Goal: Information Seeking & Learning: Learn about a topic

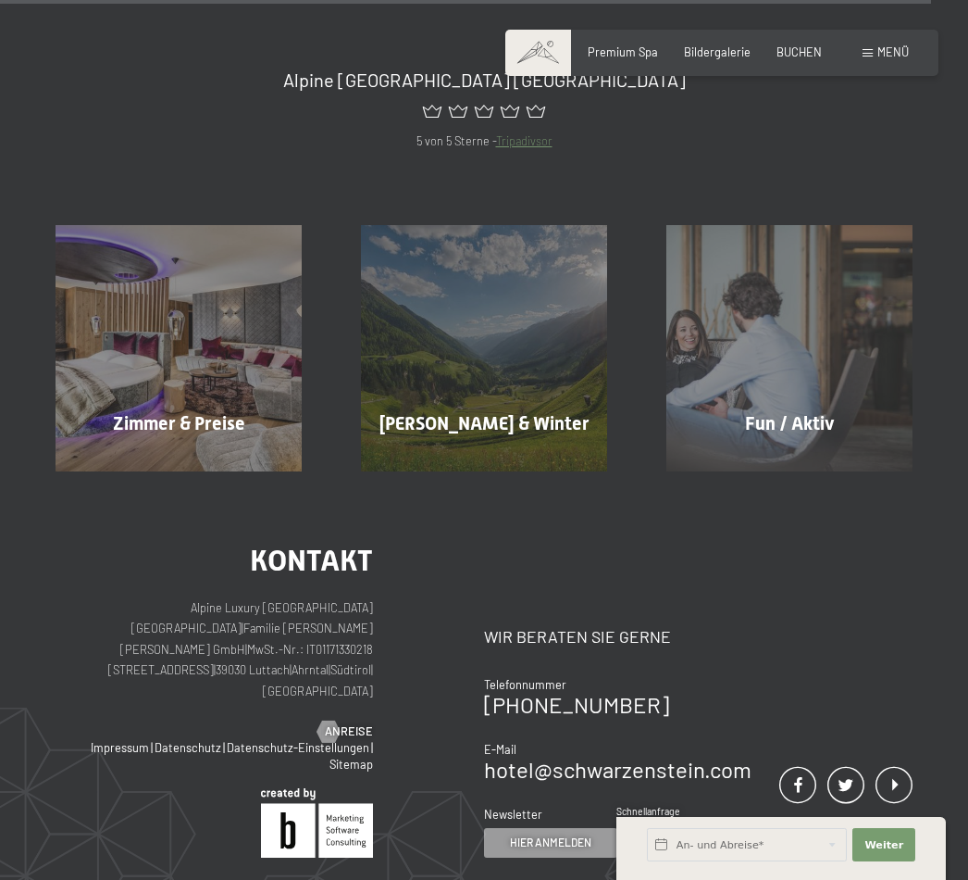
scroll to position [6140, 0]
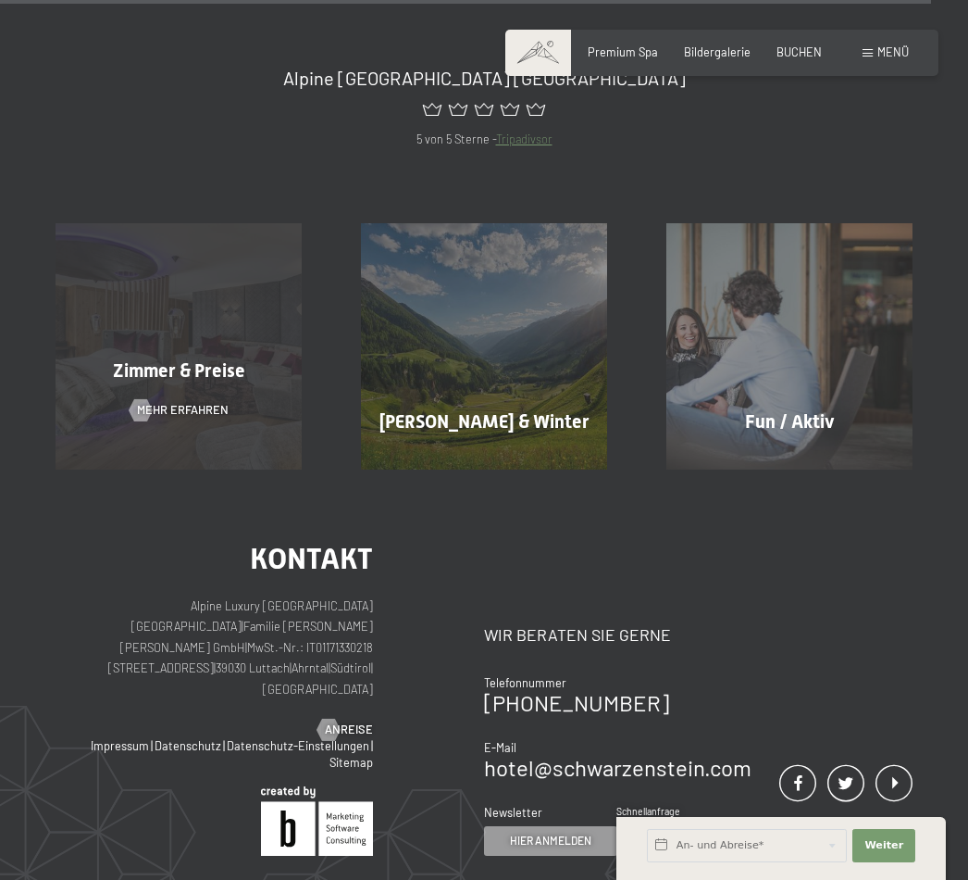
click at [214, 402] on span "Mehr erfahren" at bounding box center [183, 410] width 92 height 17
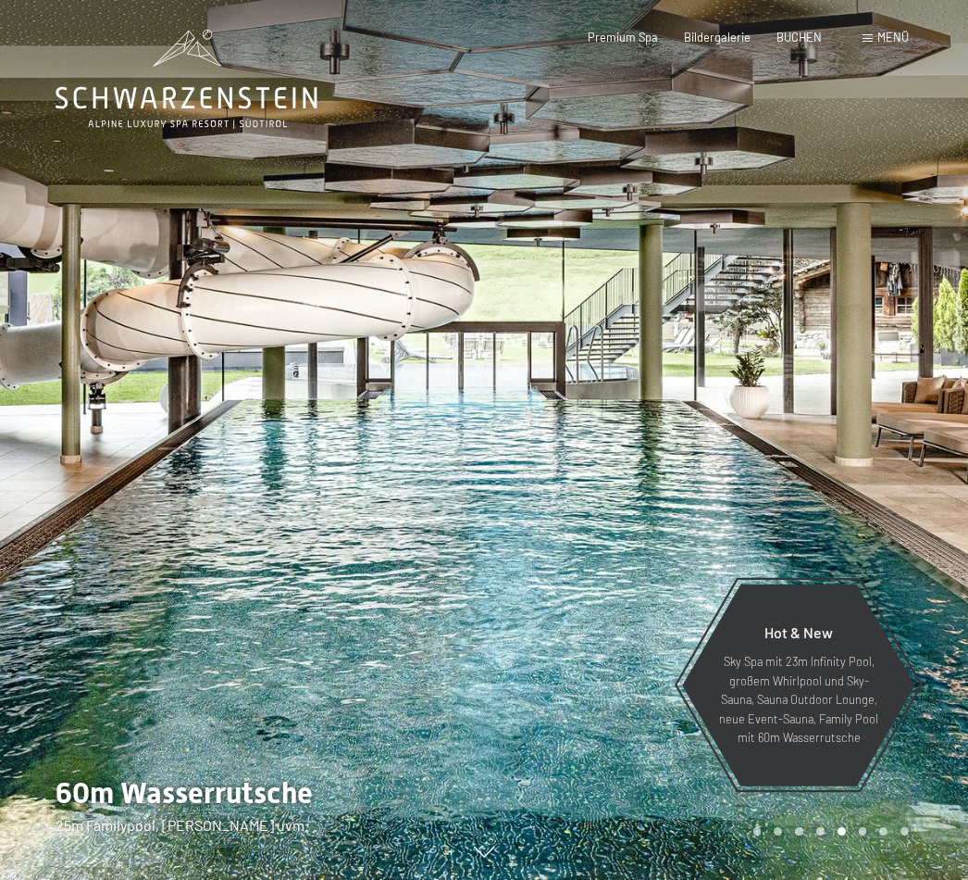
click at [883, 44] on span "Menü" at bounding box center [893, 37] width 31 height 15
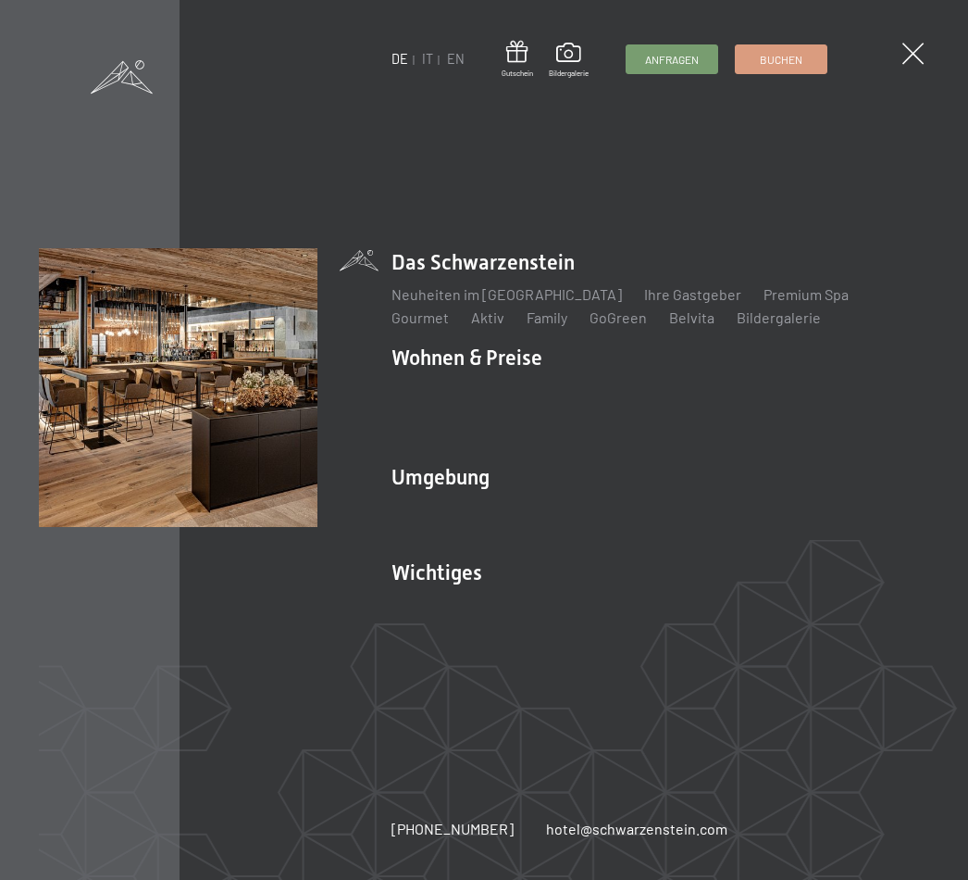
click at [929, 59] on div "DE IT EN Gutschein Bildergalerie Anfragen Buchen DE IT EN Das Schwarzenstein Ne…" at bounding box center [484, 440] width 968 height 880
click at [914, 56] on span at bounding box center [912, 54] width 31 height 31
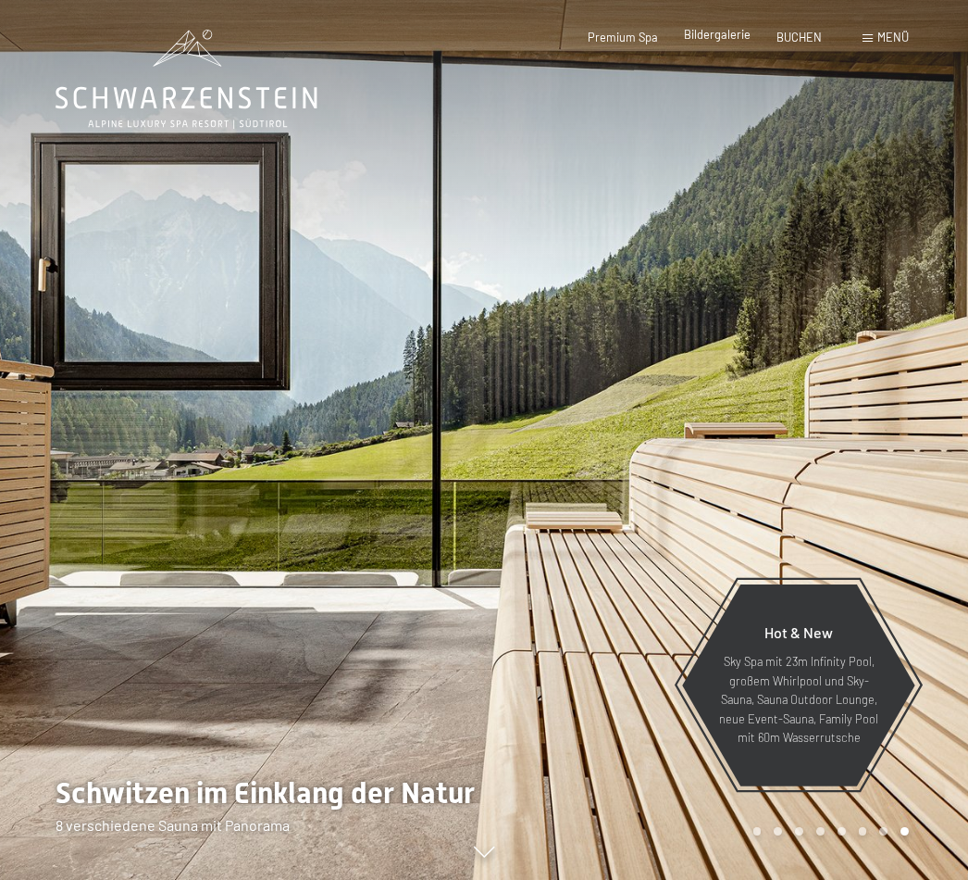
click at [713, 42] on div "Bildergalerie" at bounding box center [717, 35] width 67 height 17
click at [718, 34] on span "Bildergalerie" at bounding box center [717, 34] width 67 height 15
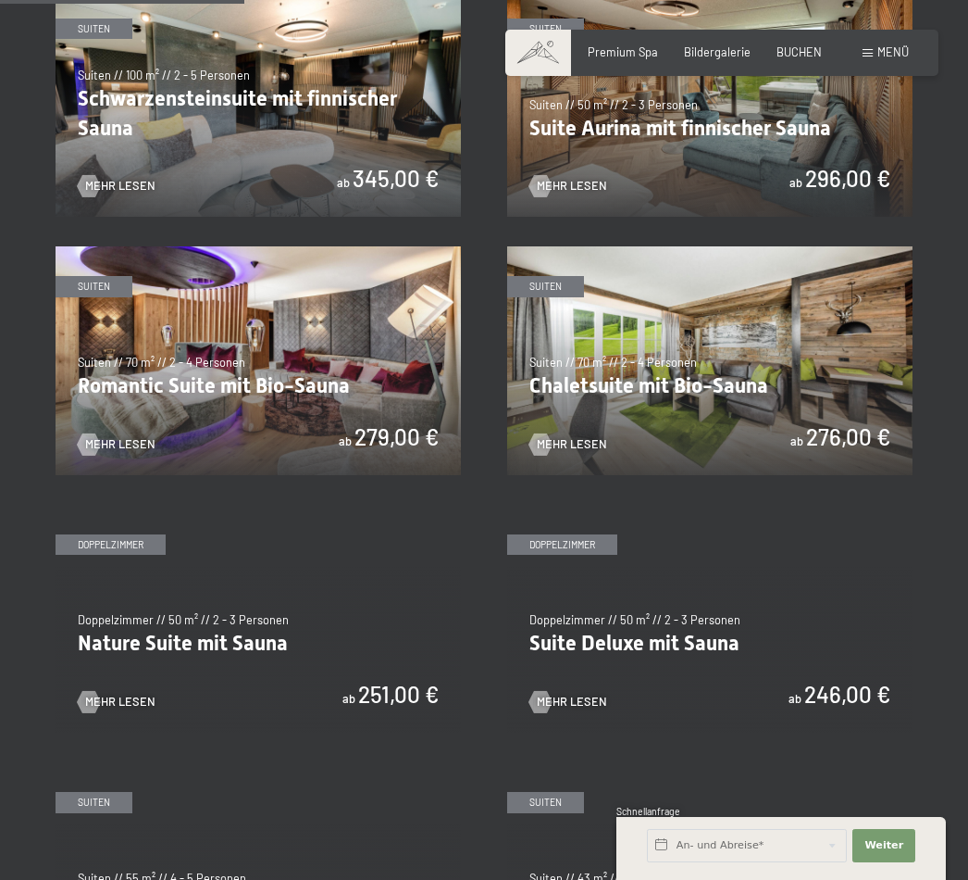
scroll to position [991, 0]
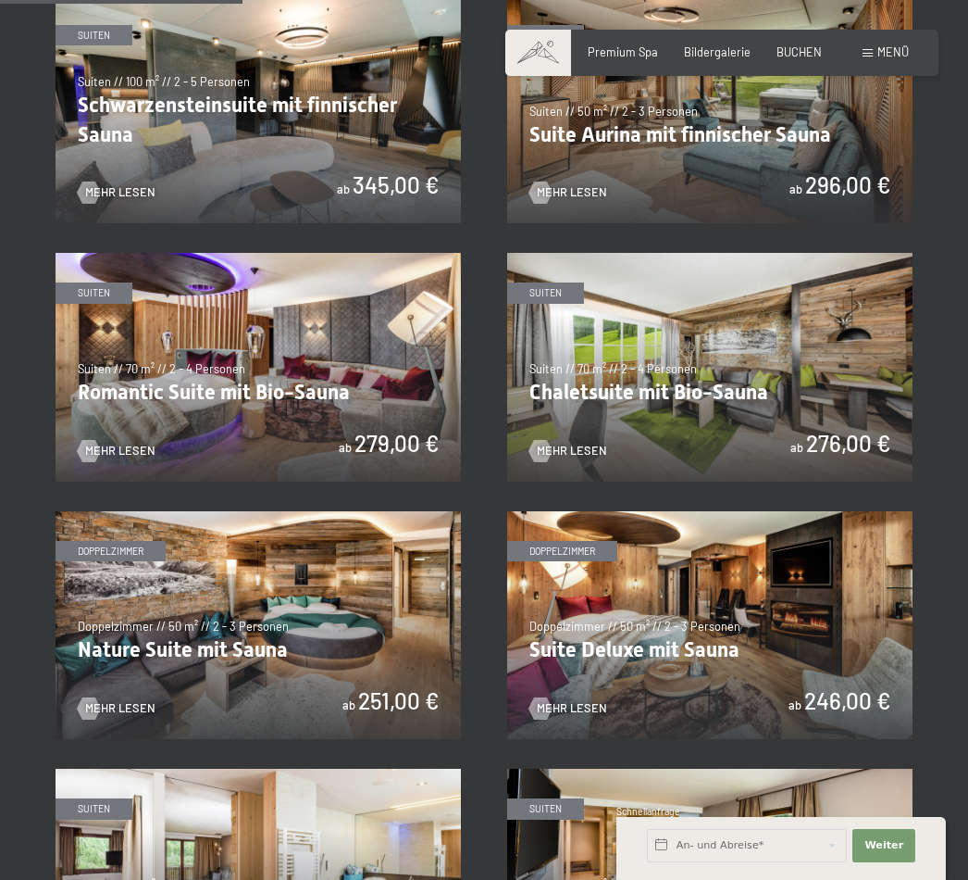
click at [267, 390] on img at bounding box center [259, 367] width 406 height 228
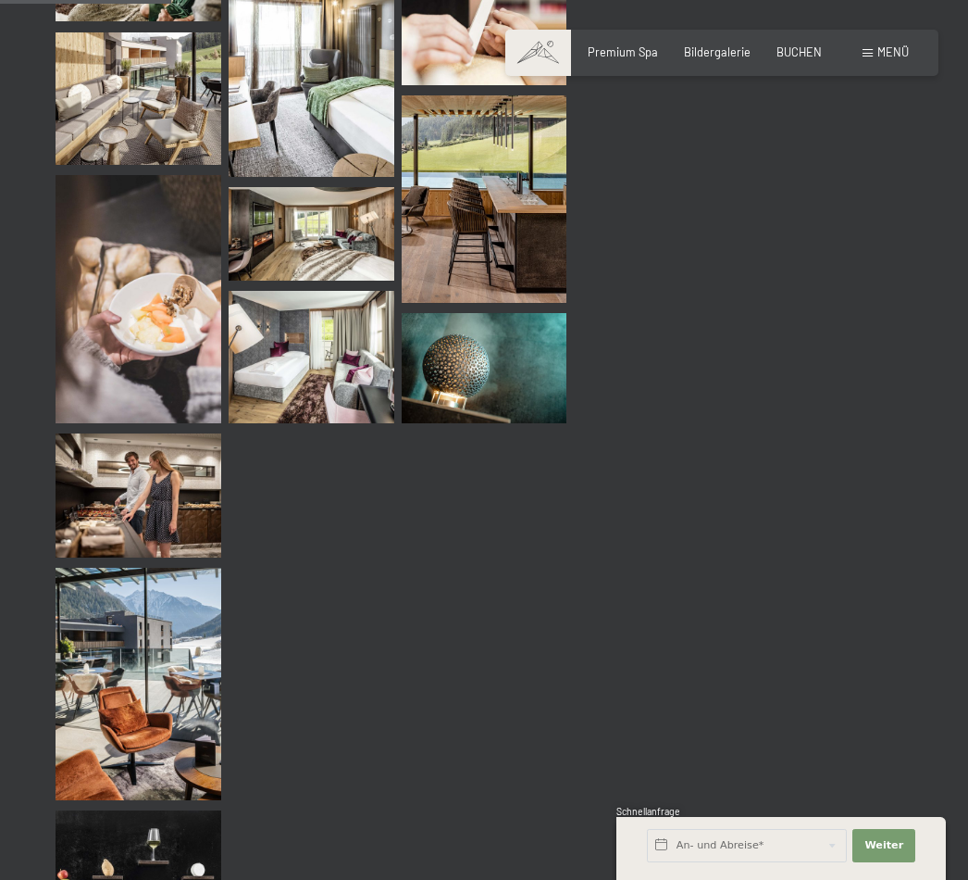
scroll to position [2318, 0]
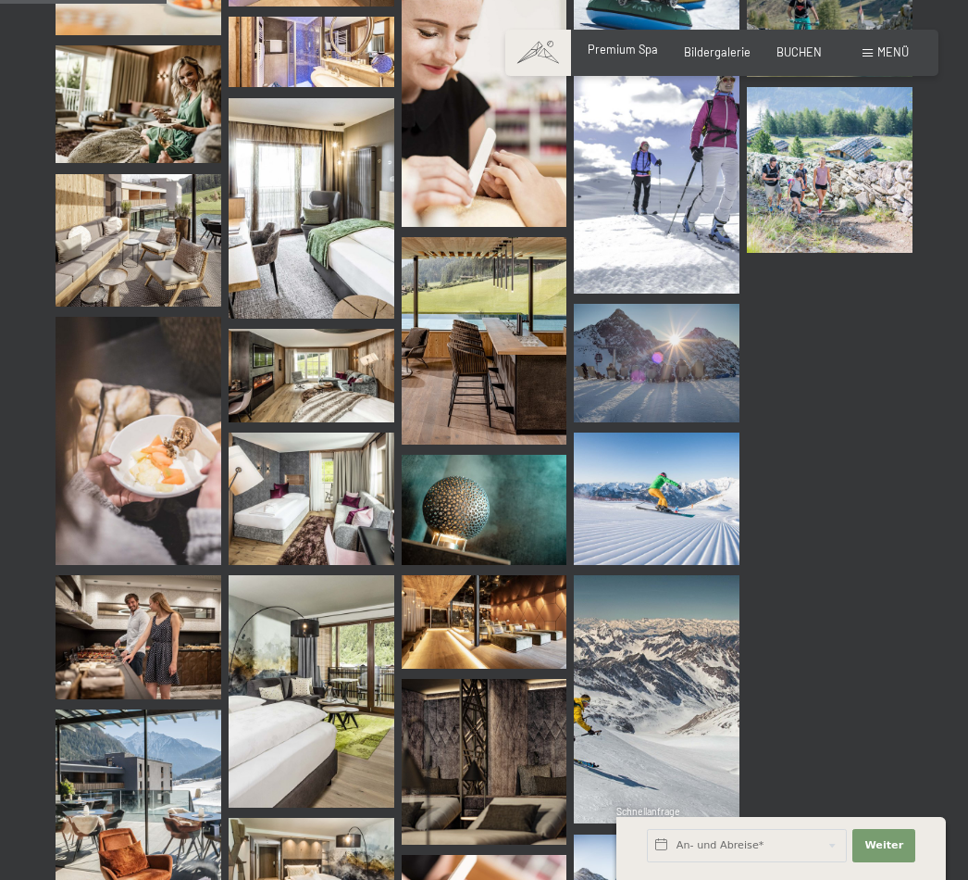
click at [626, 53] on span "Premium Spa" at bounding box center [623, 49] width 70 height 15
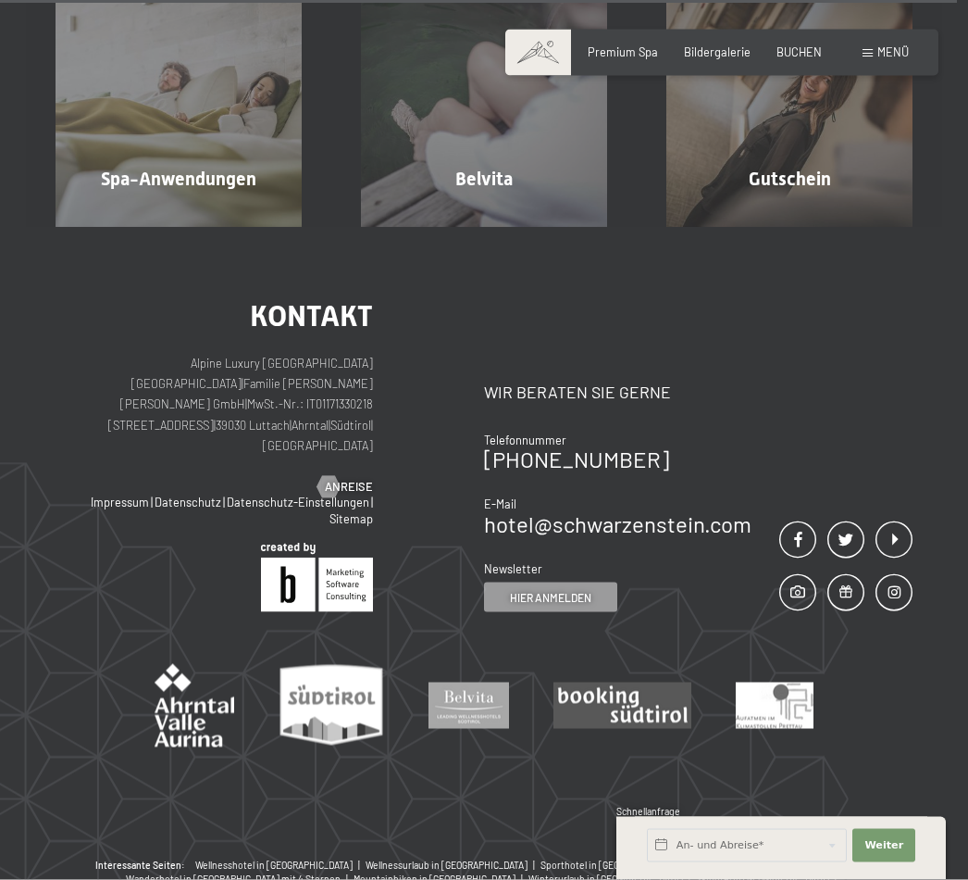
scroll to position [8983, 0]
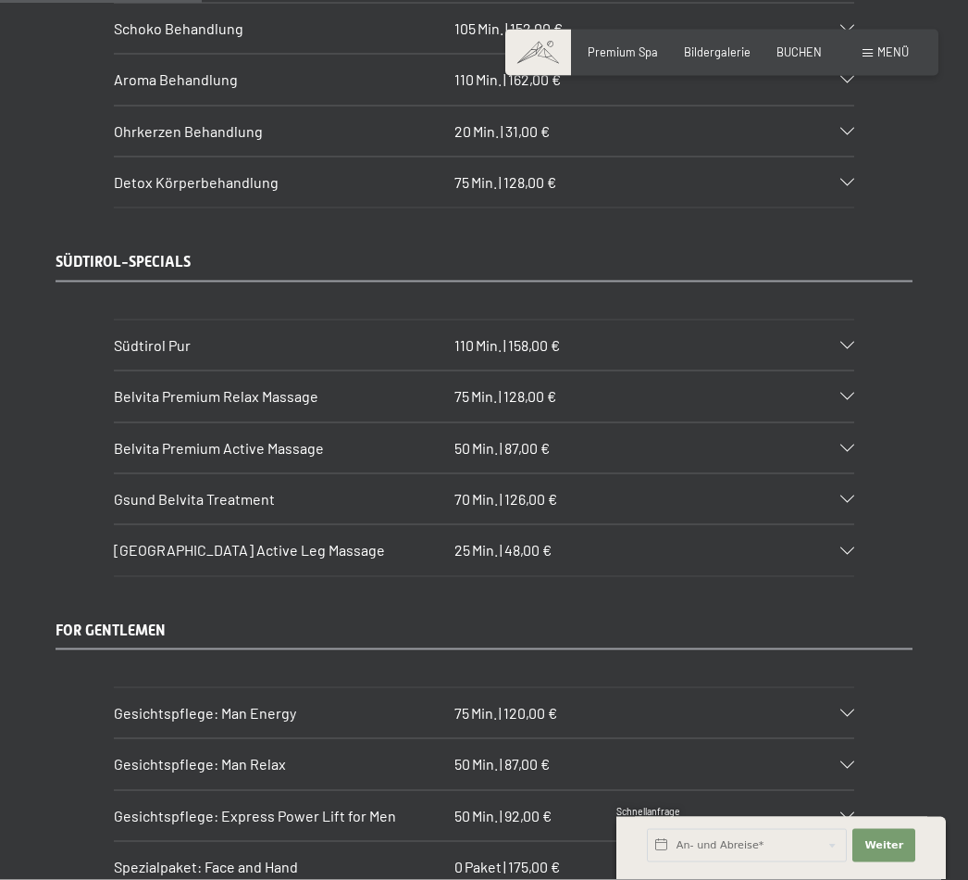
scroll to position [2384, 0]
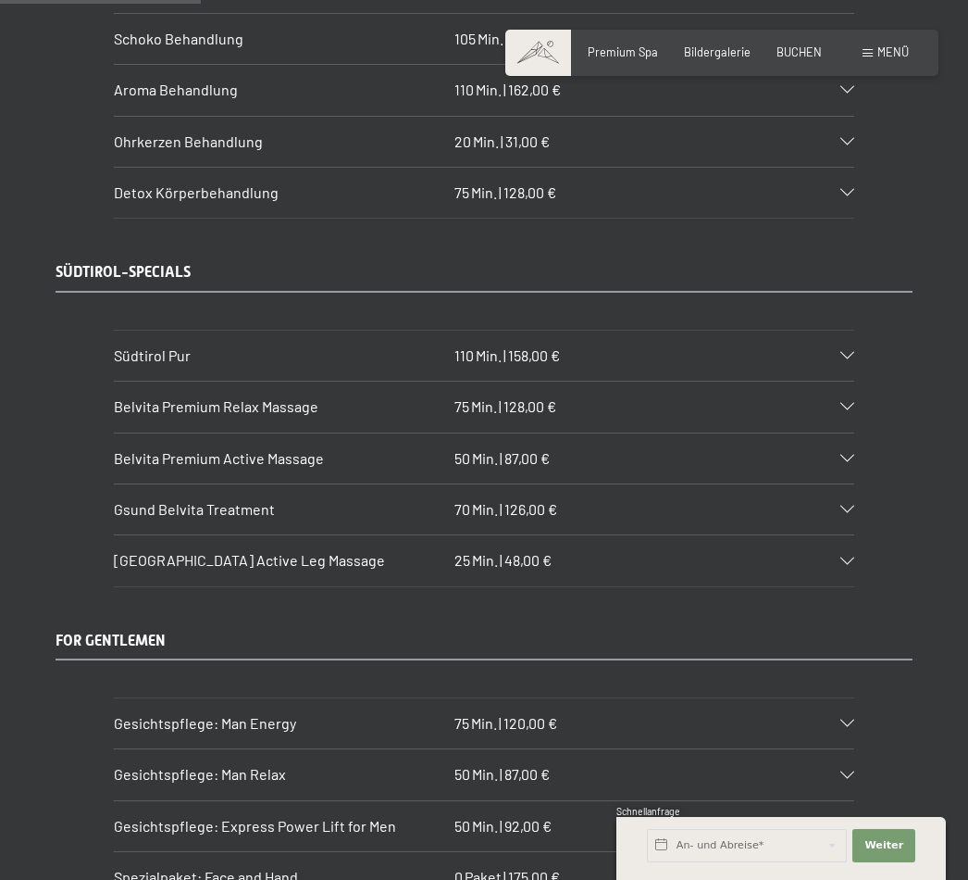
click at [851, 352] on icon at bounding box center [848, 355] width 14 height 7
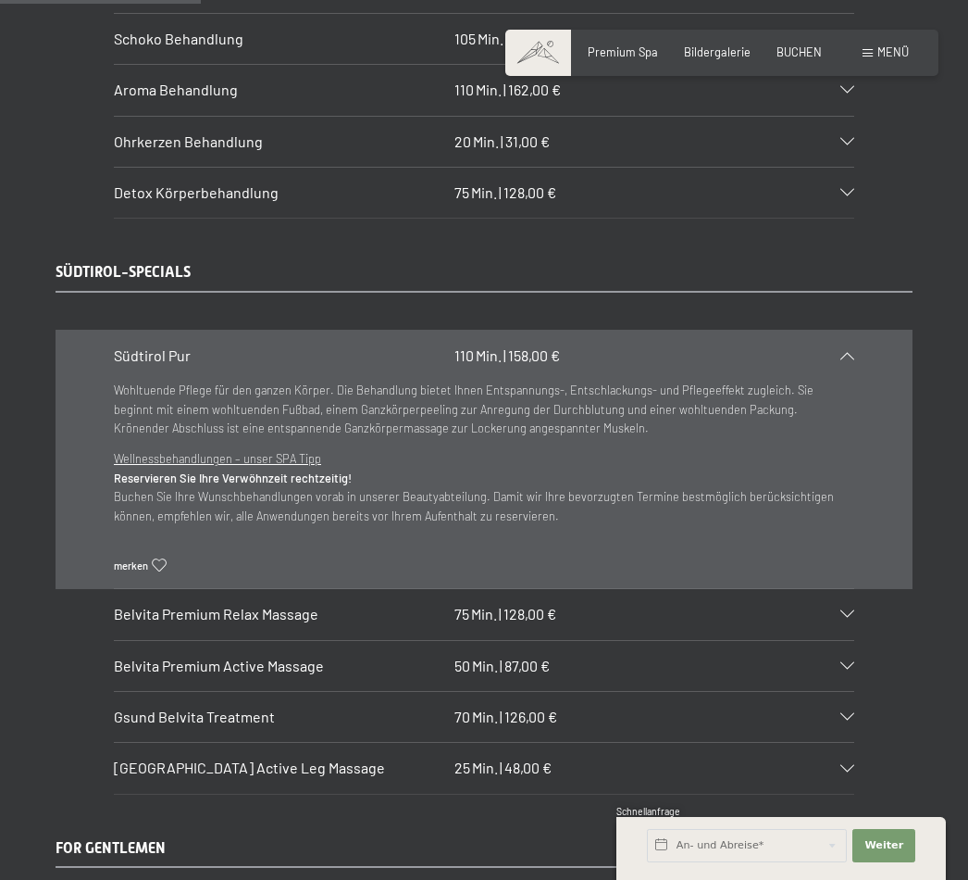
click at [595, 396] on p "Wohltuende Pflege für den ganzen Körper. Die Behandlung bietet Ihnen Entspannun…" at bounding box center [484, 409] width 741 height 56
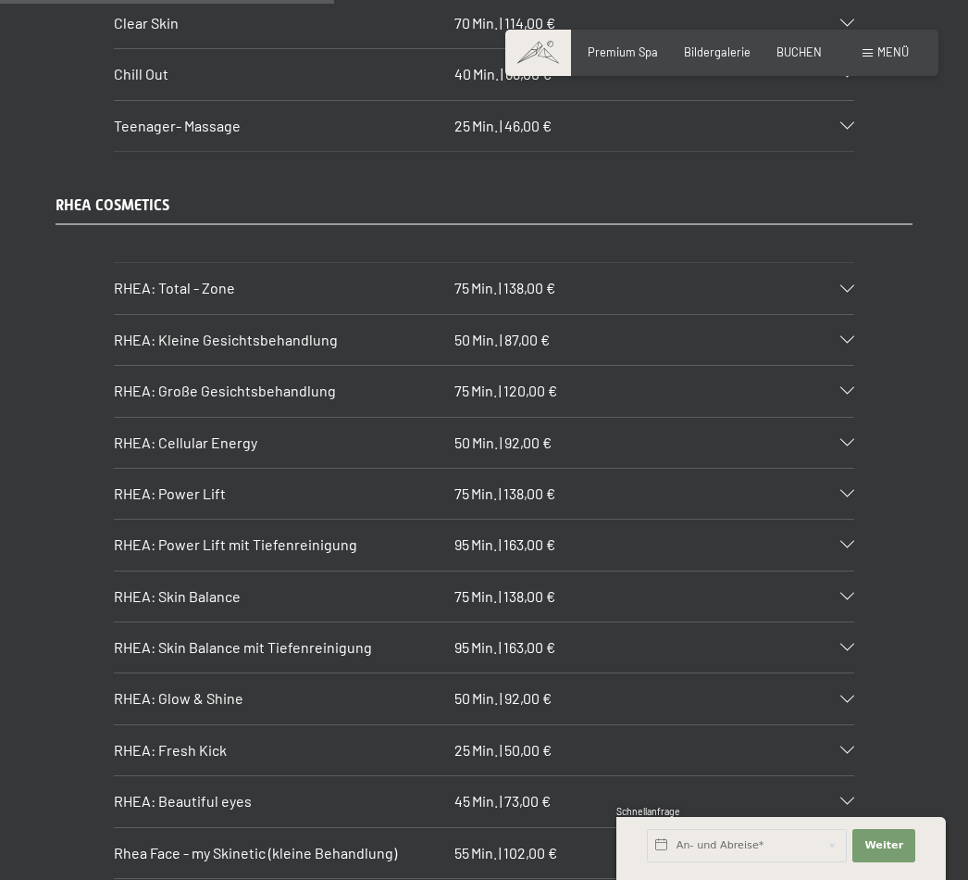
scroll to position [4026, 0]
click at [848, 491] on icon at bounding box center [848, 494] width 14 height 7
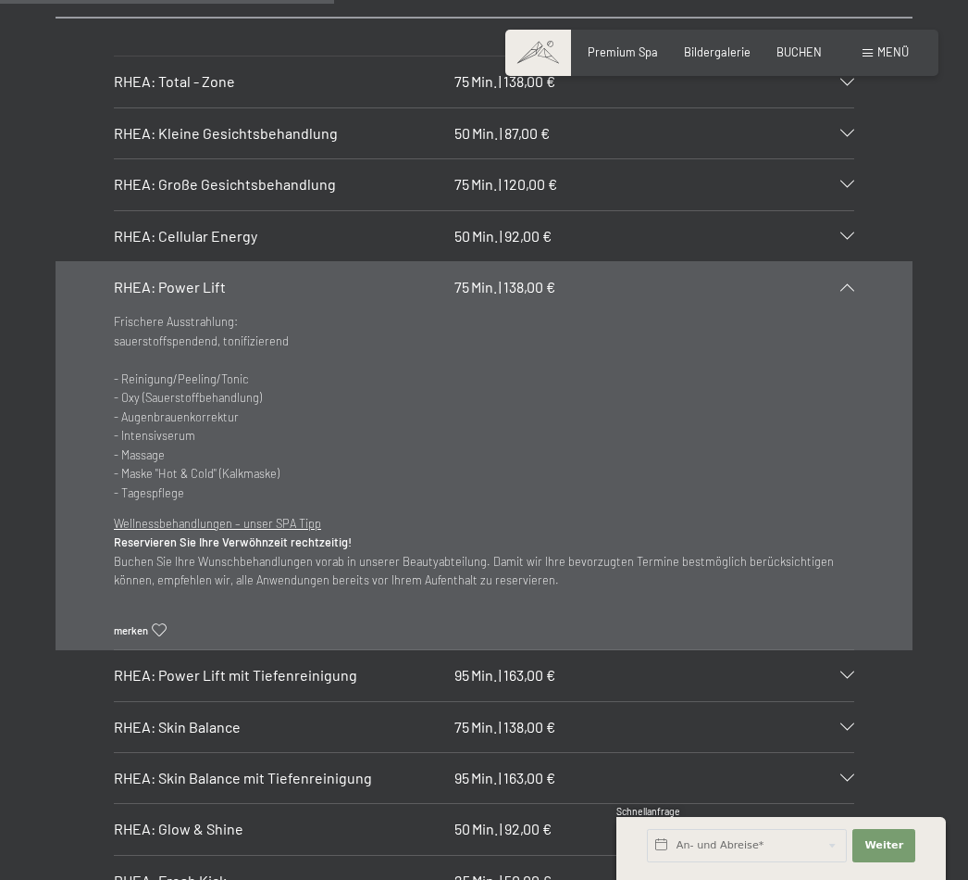
click at [847, 283] on icon at bounding box center [848, 286] width 14 height 7
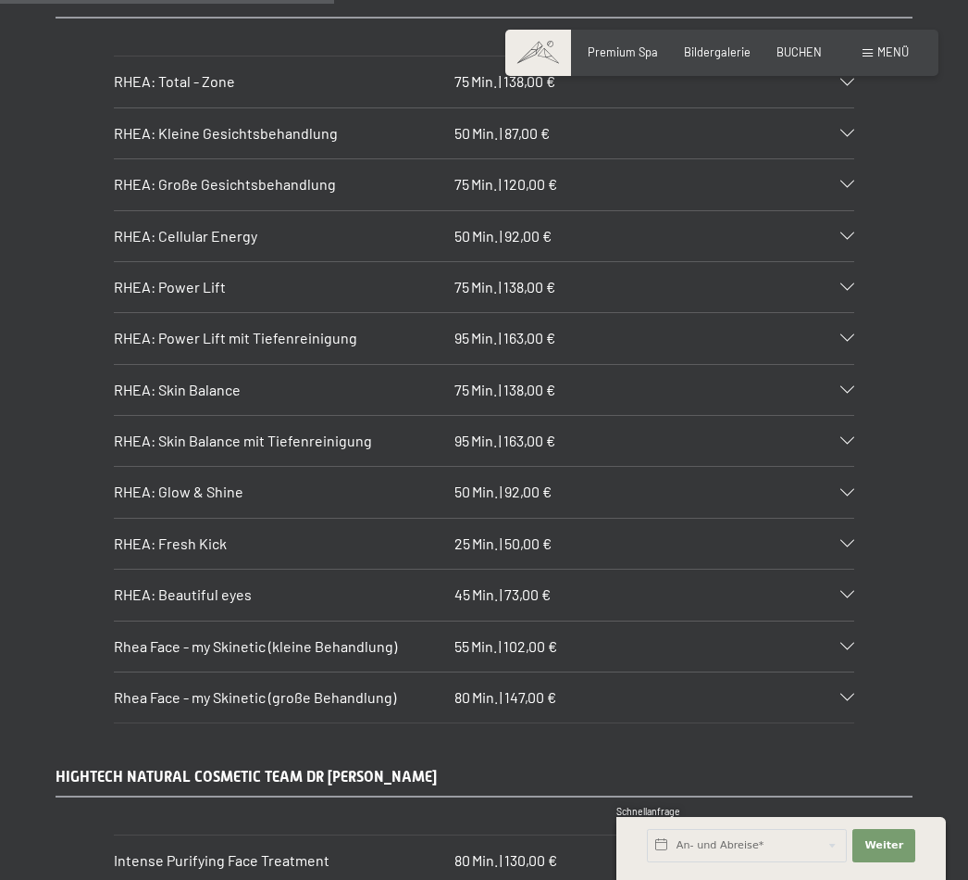
click at [851, 334] on icon at bounding box center [848, 337] width 14 height 7
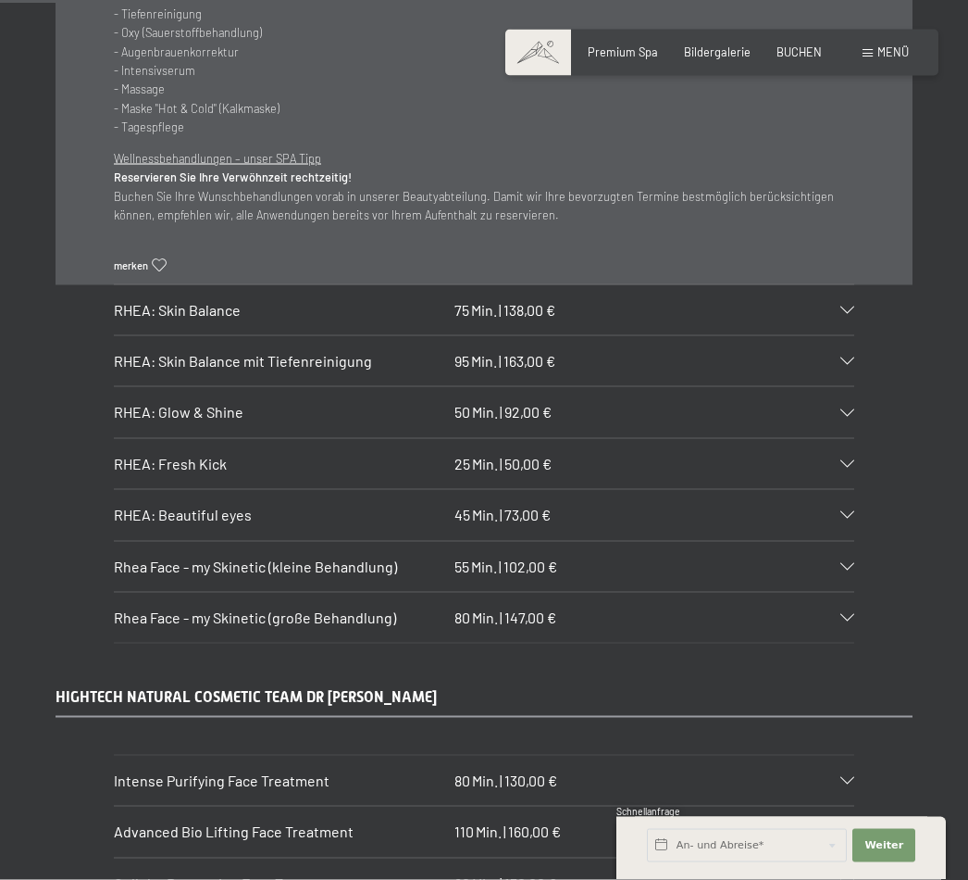
scroll to position [4463, 0]
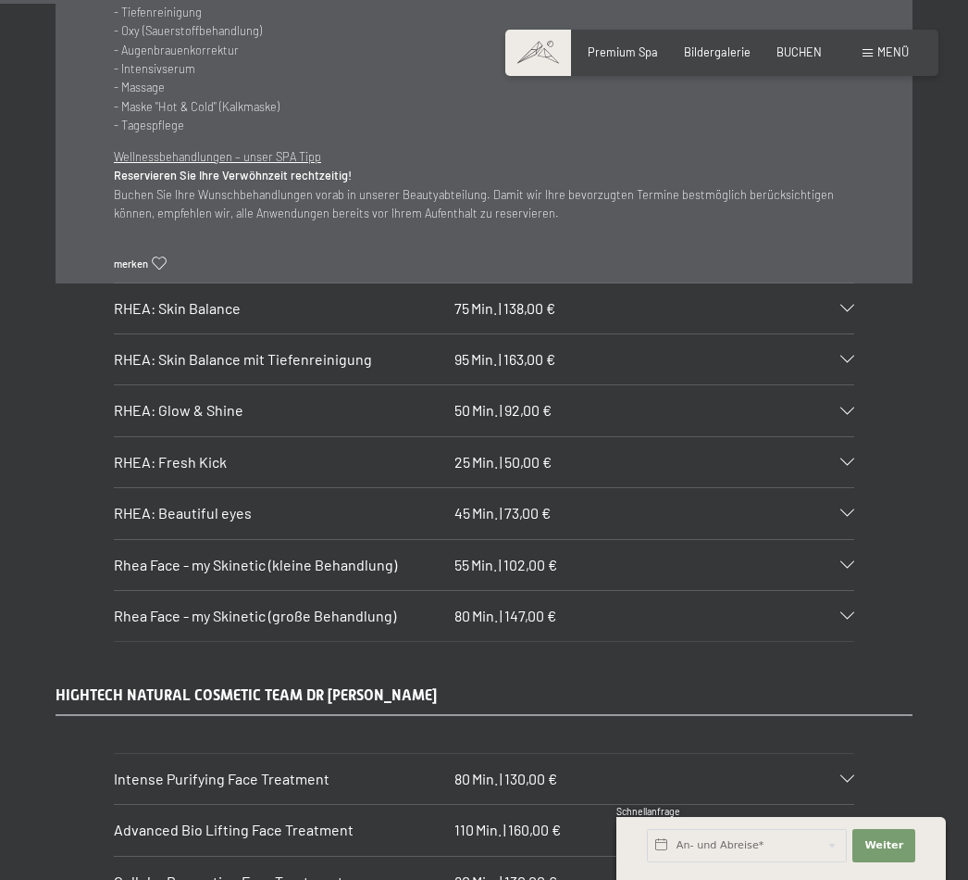
click at [842, 407] on icon at bounding box center [848, 410] width 14 height 7
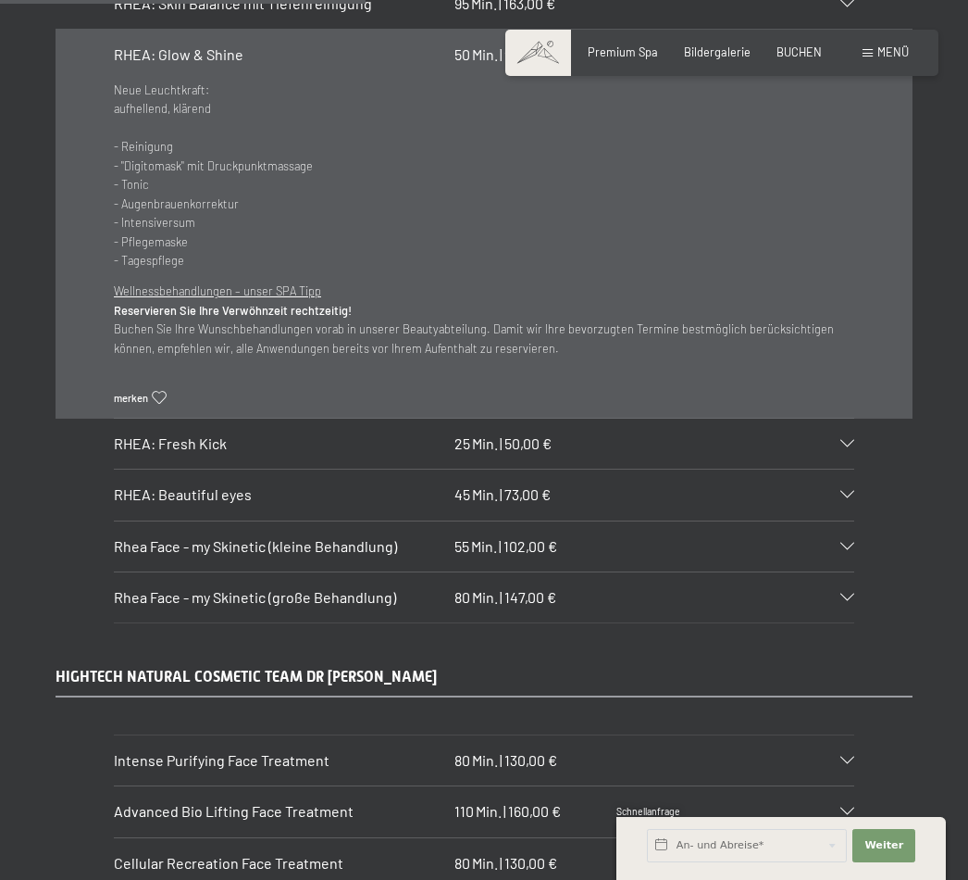
click at [316, 488] on div "RHEA: Beautiful eyes 45 Min. | 73,00 €" at bounding box center [484, 494] width 741 height 50
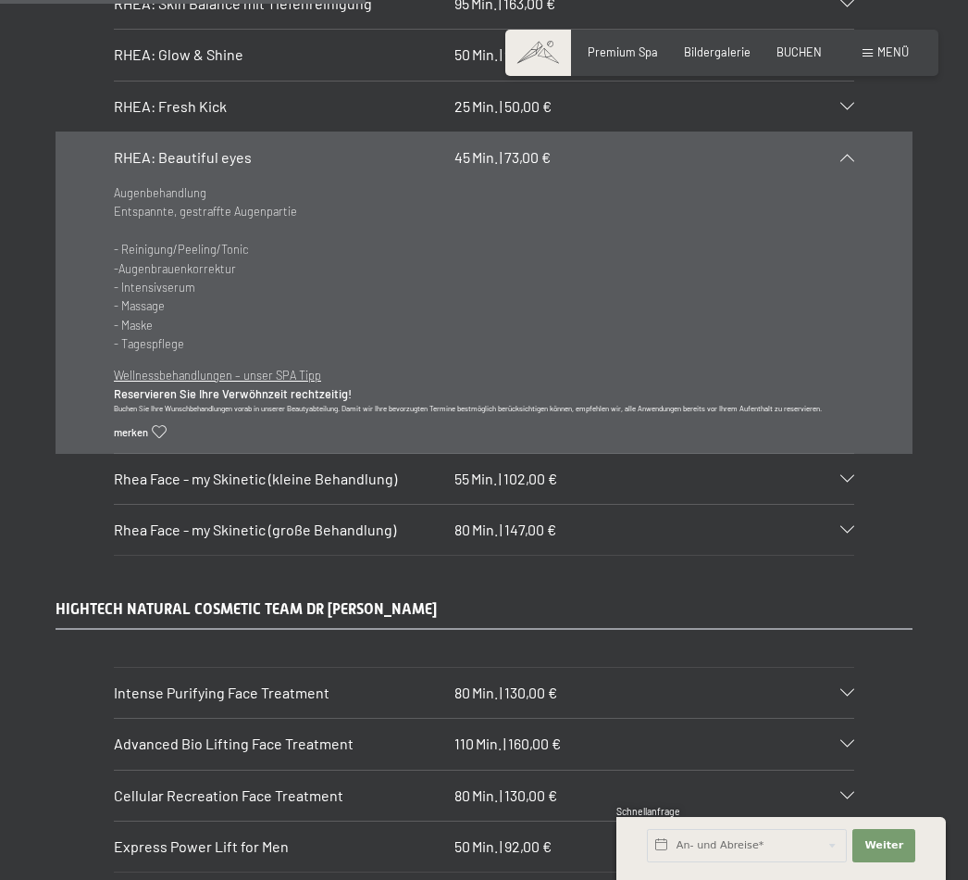
click at [333, 502] on span "Einwilligung Marketing*" at bounding box center [381, 492] width 153 height 19
click at [295, 502] on input "Einwilligung Marketing*" at bounding box center [286, 492] width 19 height 19
click at [333, 502] on span "Einwilligung Marketing*" at bounding box center [381, 492] width 153 height 19
click at [295, 502] on input "Einwilligung Marketing*" at bounding box center [286, 492] width 19 height 19
checkbox input "false"
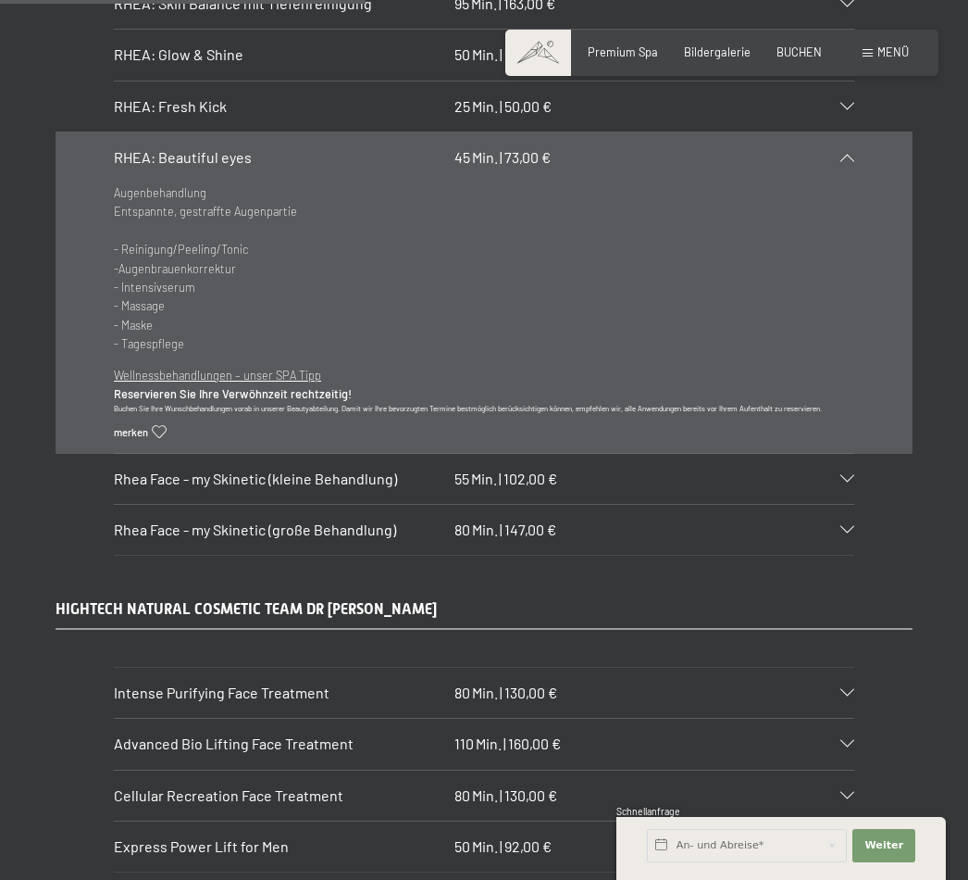
click at [840, 513] on div "Rhea Face - my Skinetic (große Behandlung) 80 Min. | 147,00 €" at bounding box center [484, 530] width 741 height 50
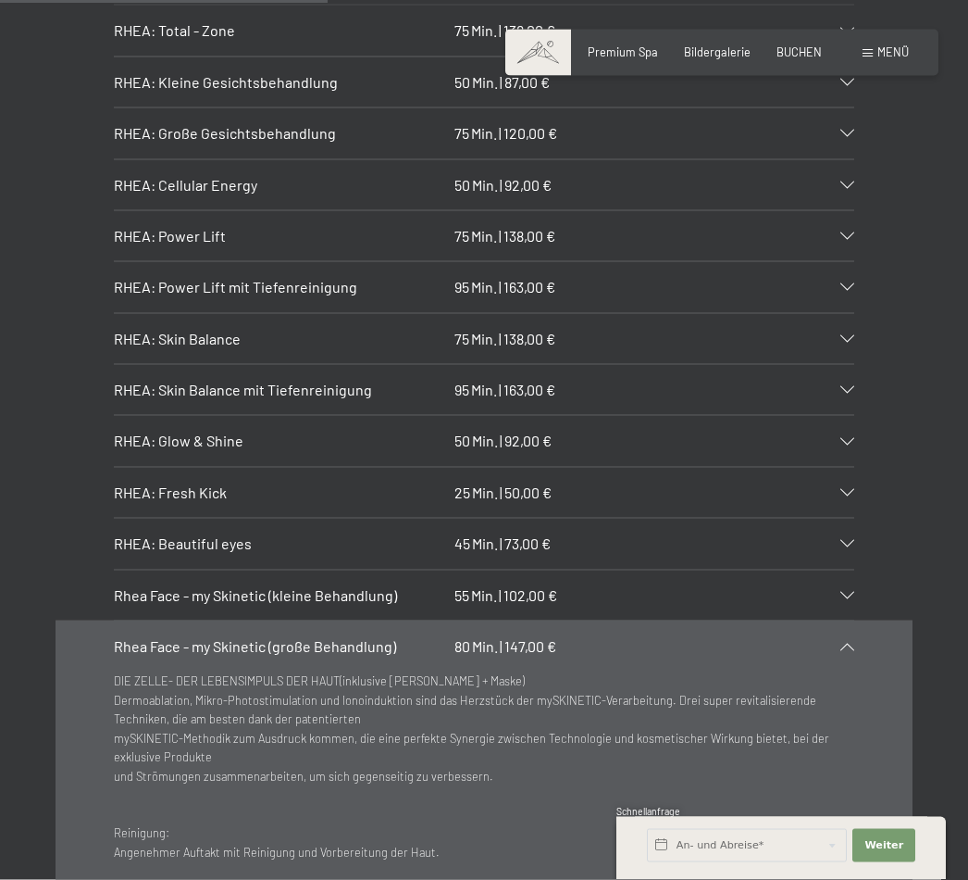
scroll to position [4080, 0]
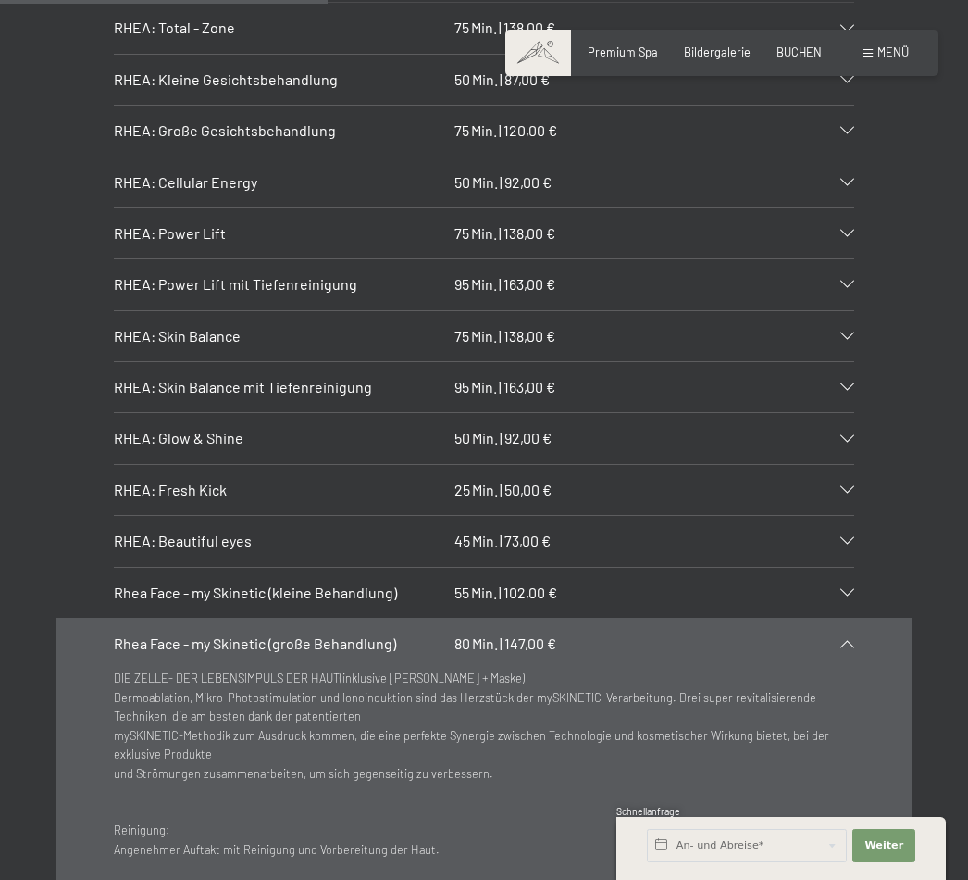
click at [847, 568] on div "Rhea Face - my Skinetic (kleine Behandlung) 55 Min. | 102,00 €" at bounding box center [484, 593] width 741 height 50
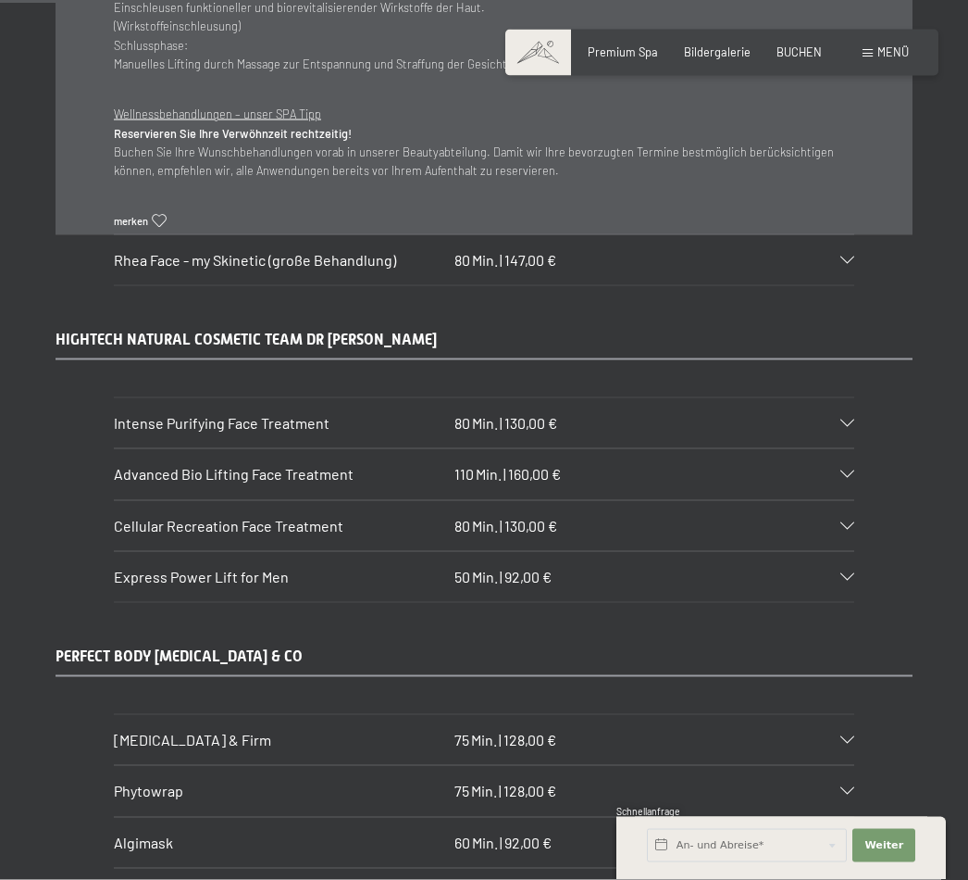
scroll to position [5061, 0]
click at [484, 464] on span "Min." at bounding box center [489, 473] width 26 height 18
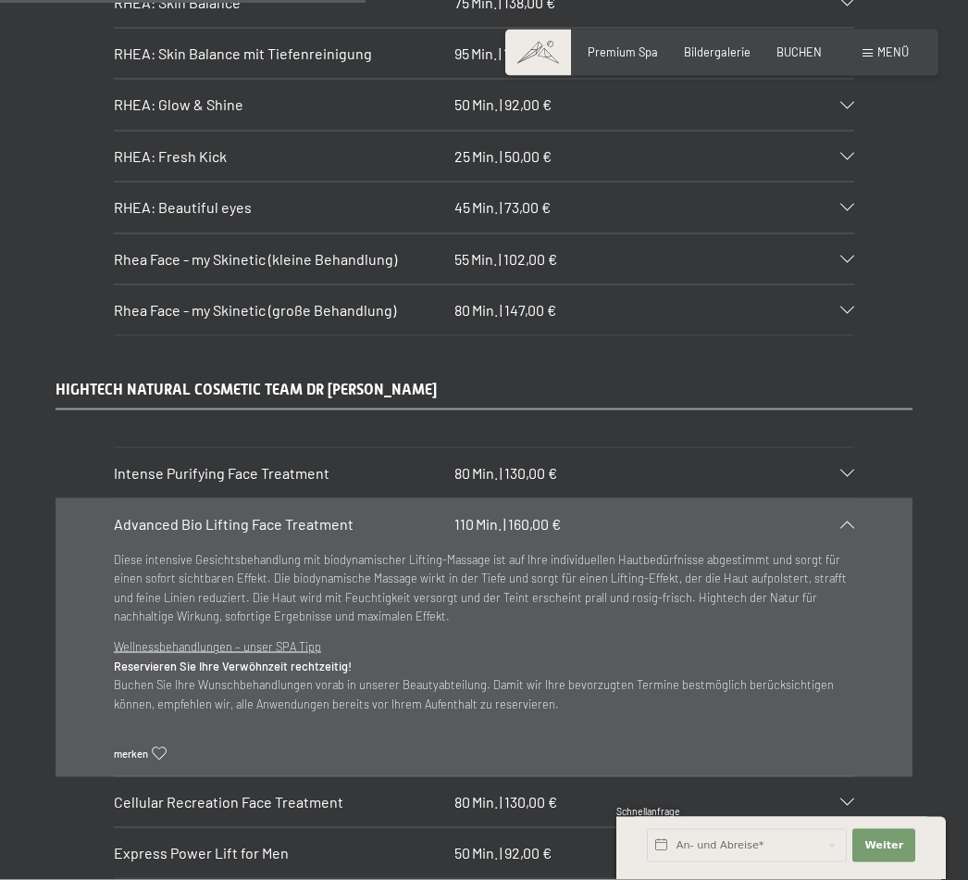
scroll to position [4415, 0]
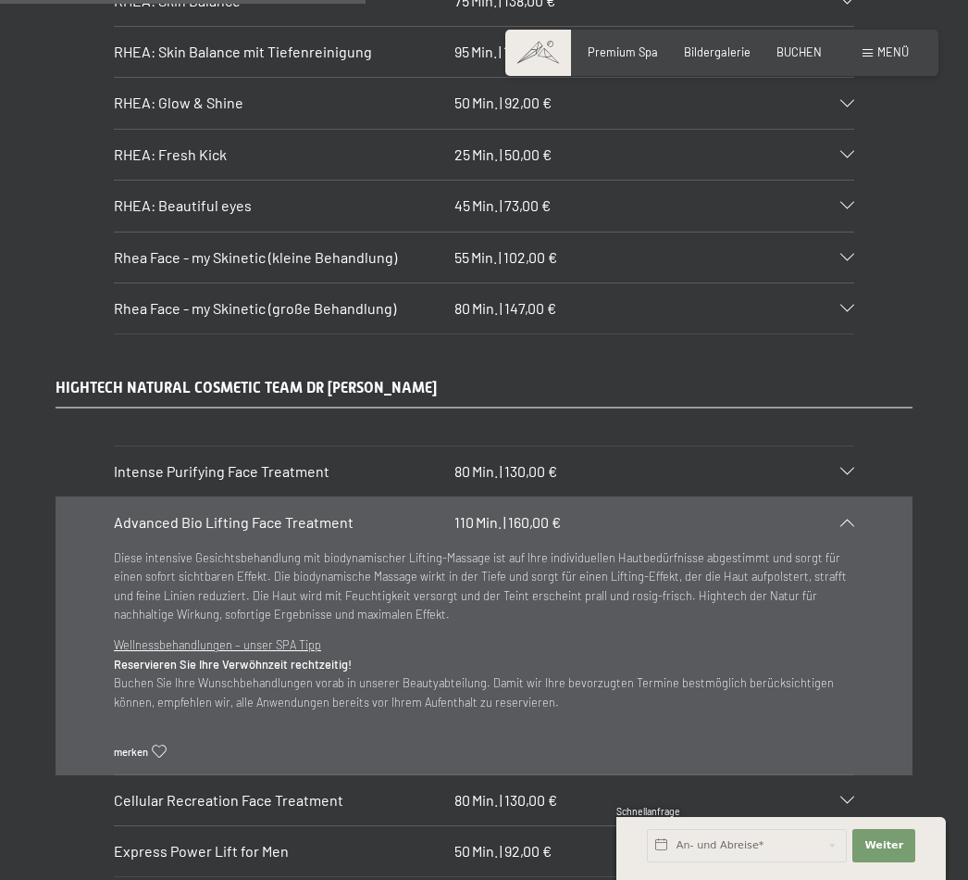
click at [162, 745] on icon at bounding box center [159, 751] width 14 height 13
click at [668, 714] on div "Diese intensive Gesichtsbehandlung mit biodynamischer Lifting-Massage ist auf I…" at bounding box center [484, 663] width 741 height 230
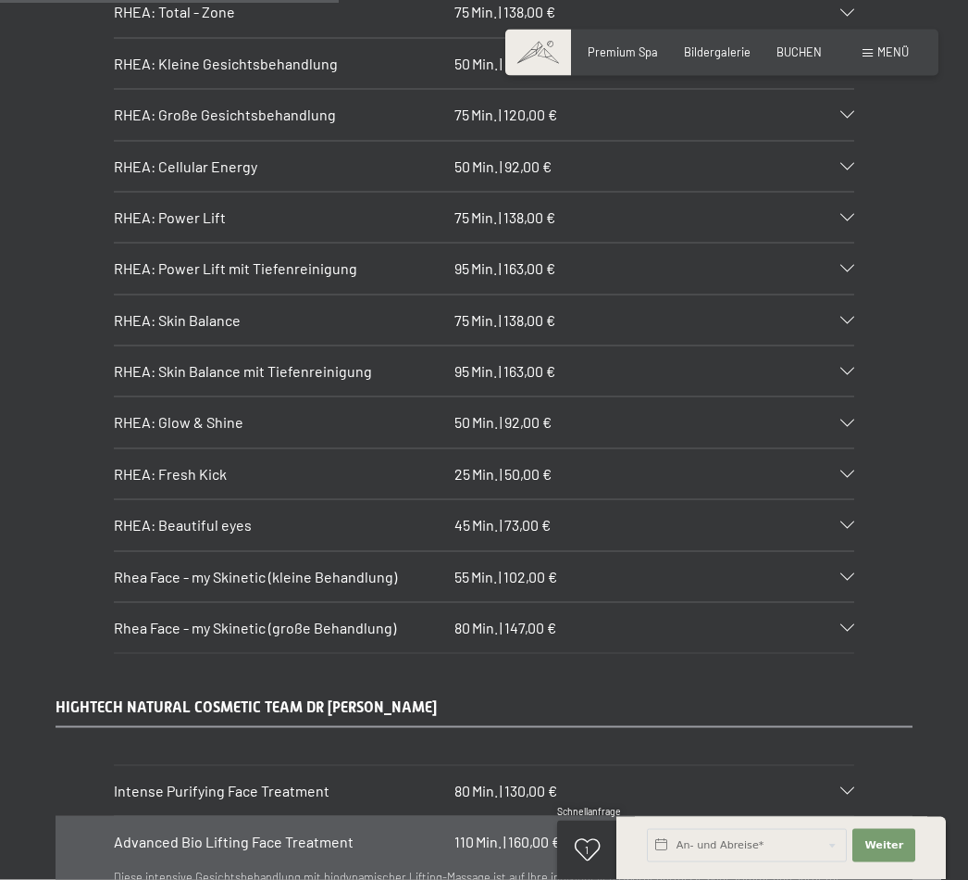
scroll to position [4089, 0]
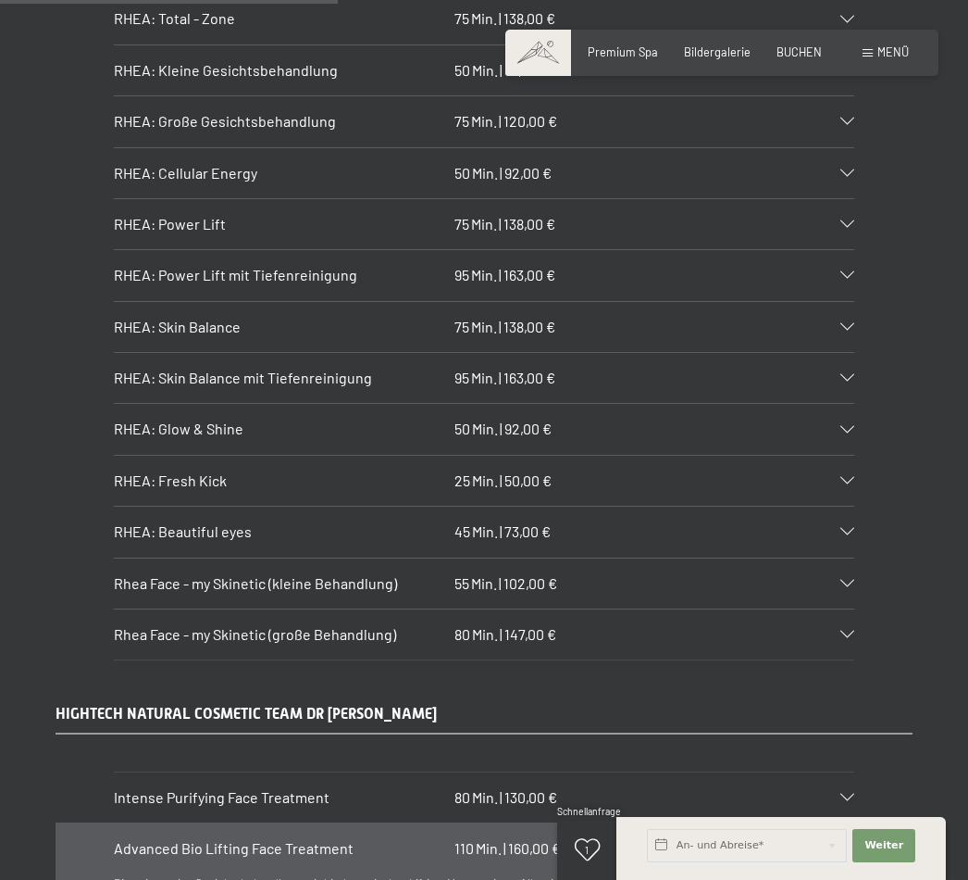
click at [479, 574] on span "Min." at bounding box center [484, 583] width 26 height 18
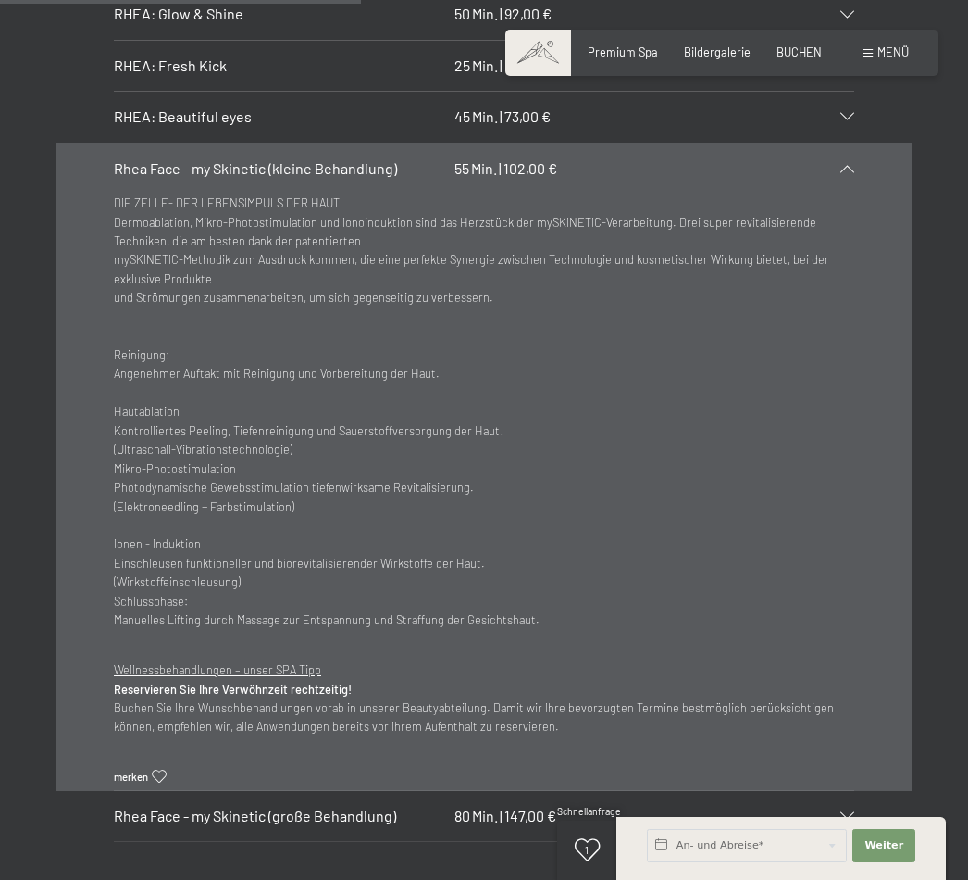
scroll to position [4511, 0]
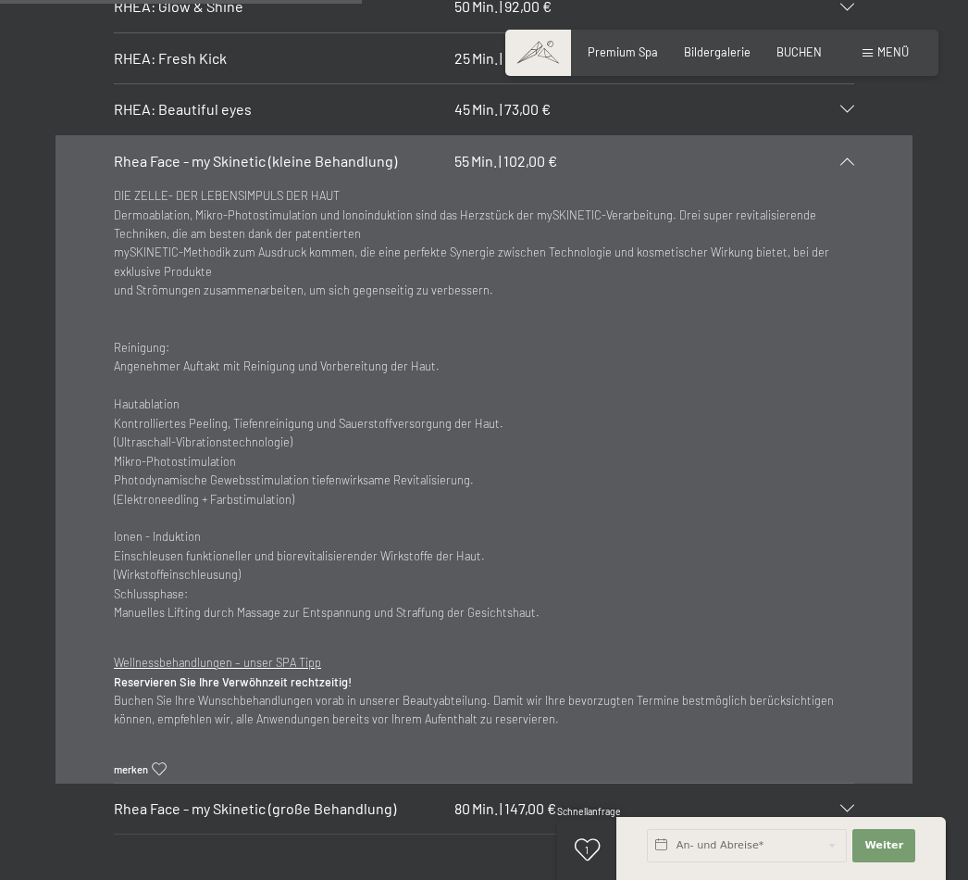
click at [158, 763] on icon at bounding box center [159, 769] width 14 height 13
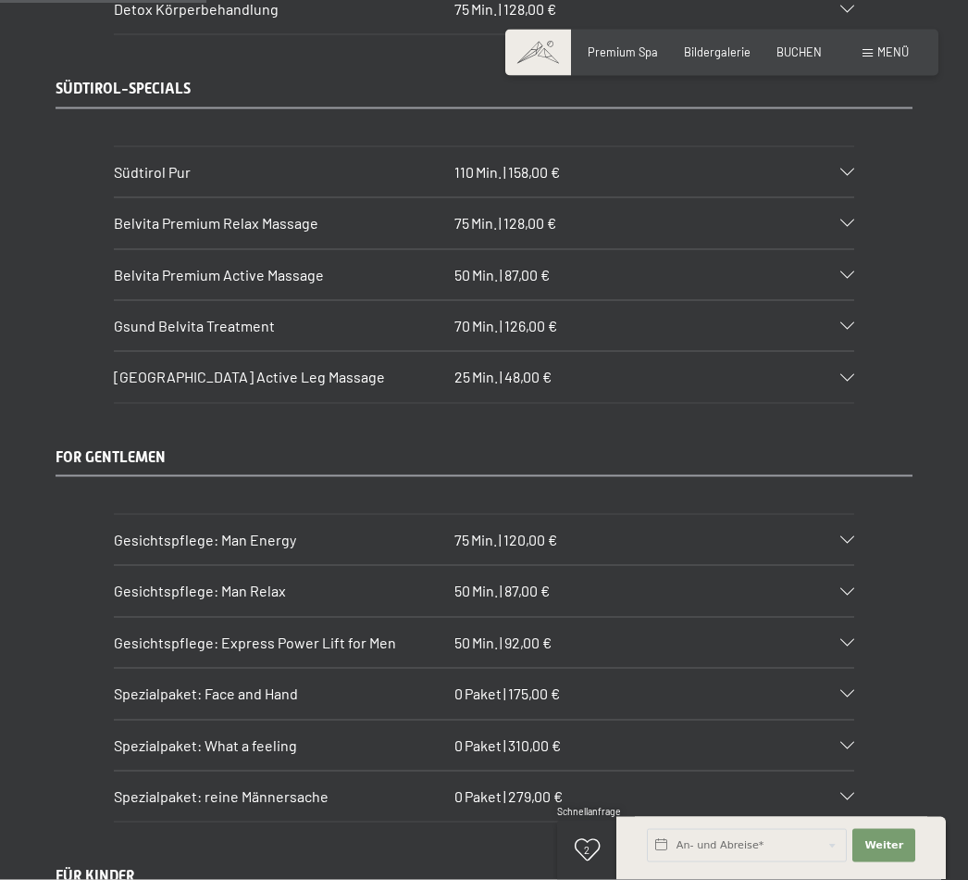
scroll to position [2564, 0]
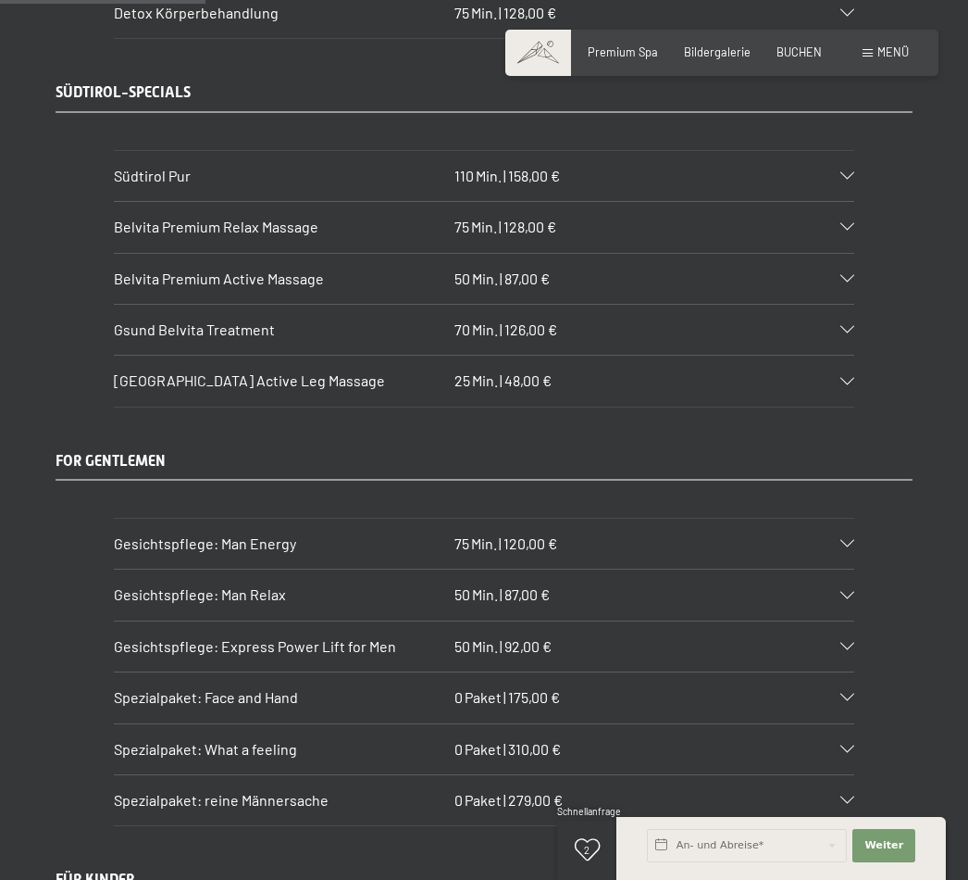
click at [822, 159] on div "Südtirol Pur 110 Min. | 158,00 €" at bounding box center [484, 176] width 741 height 50
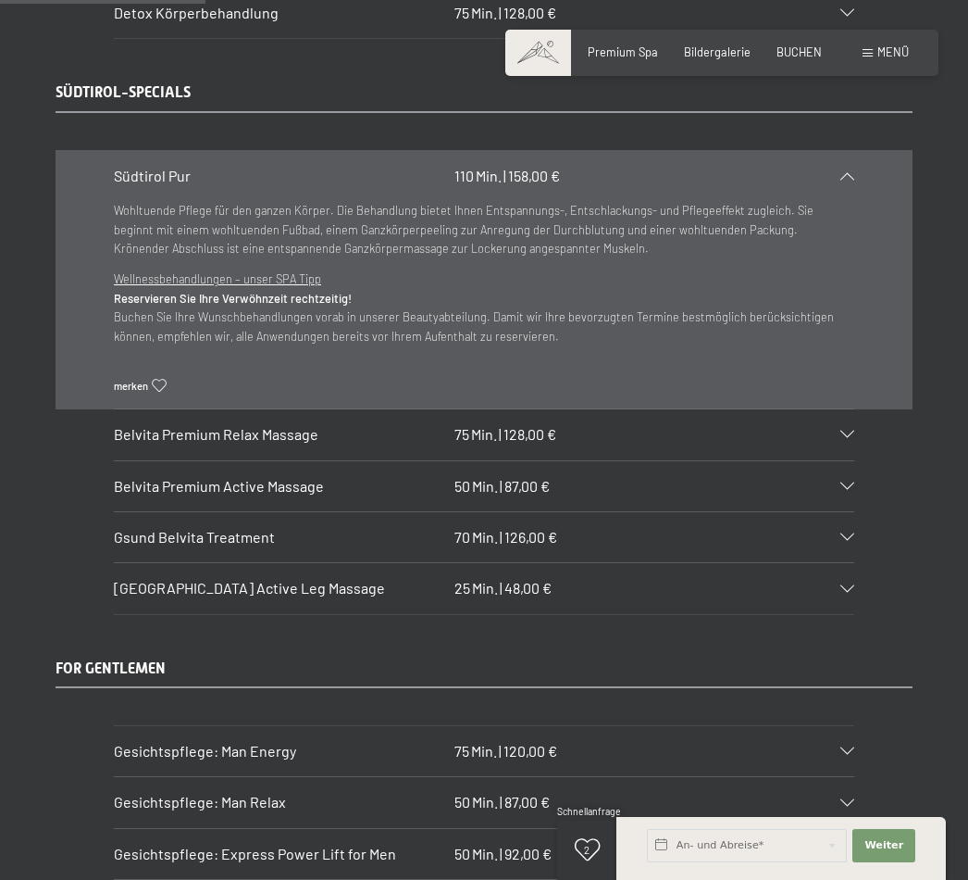
click at [157, 380] on icon at bounding box center [159, 386] width 14 height 13
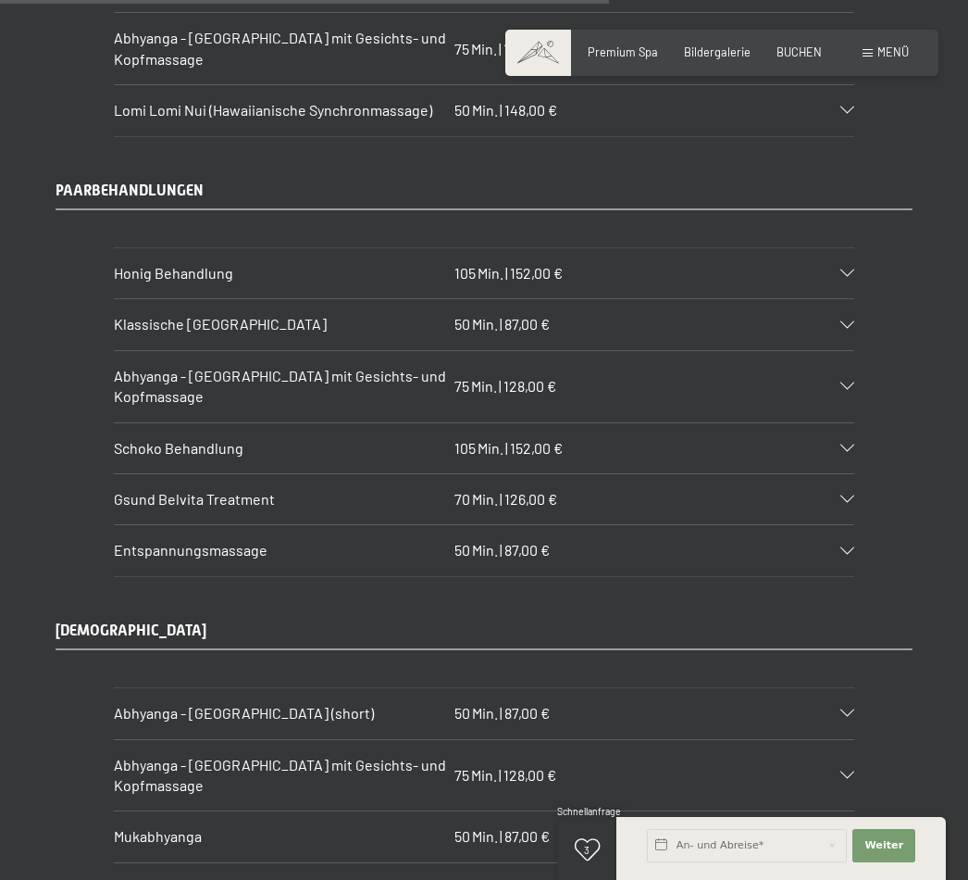
scroll to position [7349, 0]
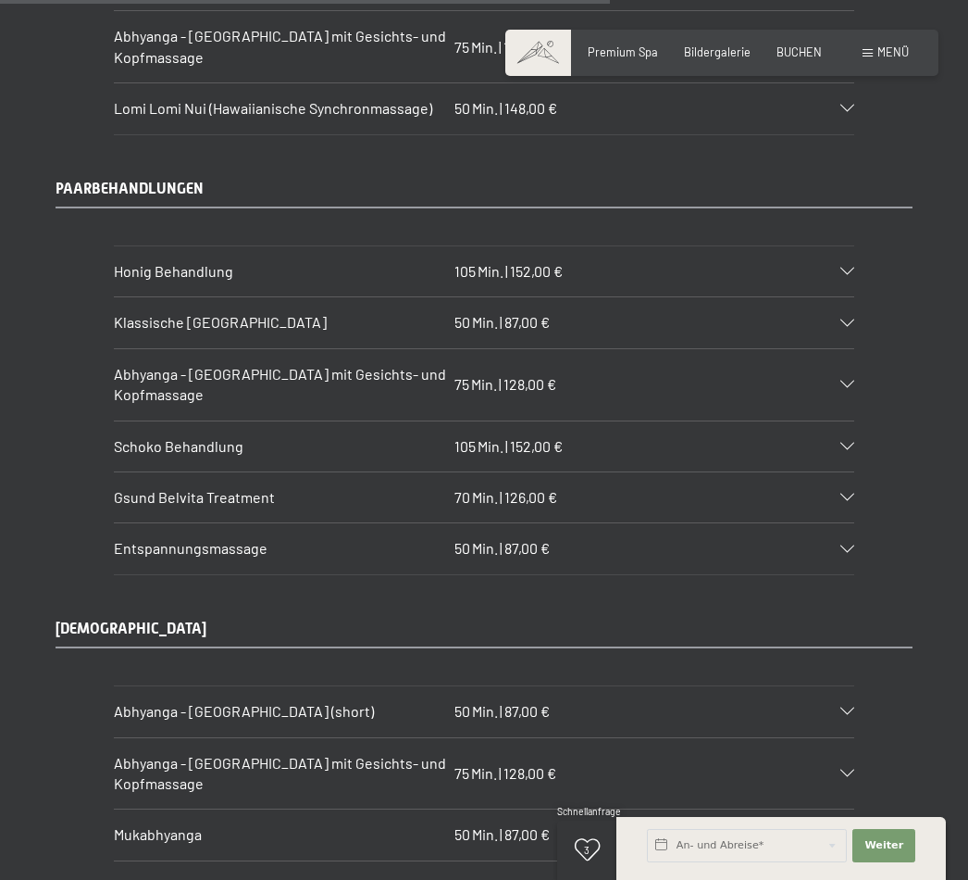
click at [286, 365] on span "Abhyanga - [GEOGRAPHIC_DATA] mit Gesichts- und Kopfmassage" at bounding box center [280, 384] width 332 height 38
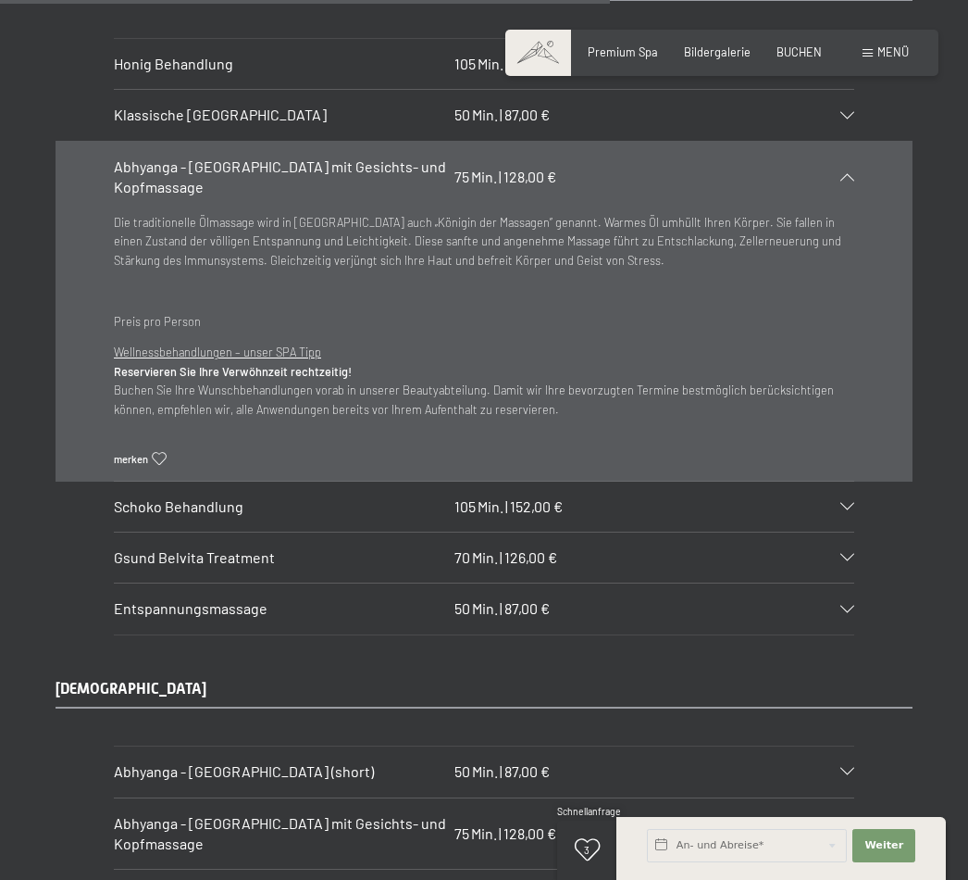
click at [157, 406] on div "Die traditionelle Ölmassage wird in Indien auch „Königin der Massagen“ genannt.…" at bounding box center [484, 349] width 741 height 272
click at [159, 453] on icon at bounding box center [159, 459] width 14 height 13
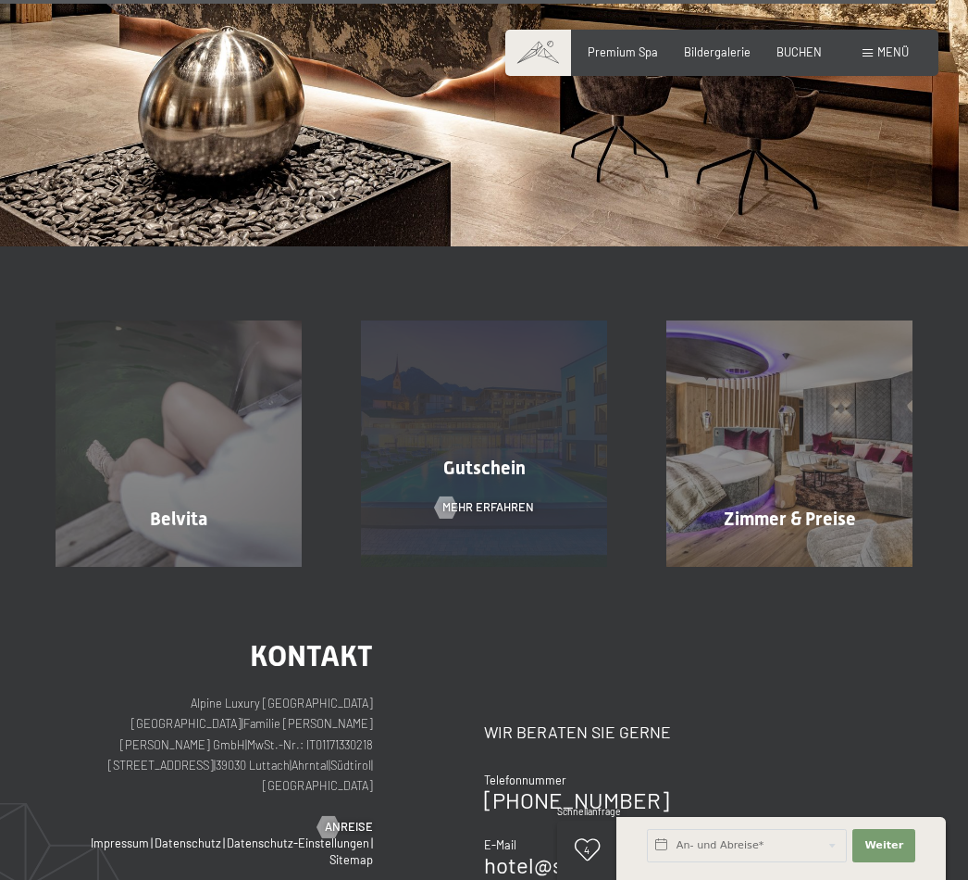
scroll to position [11454, 0]
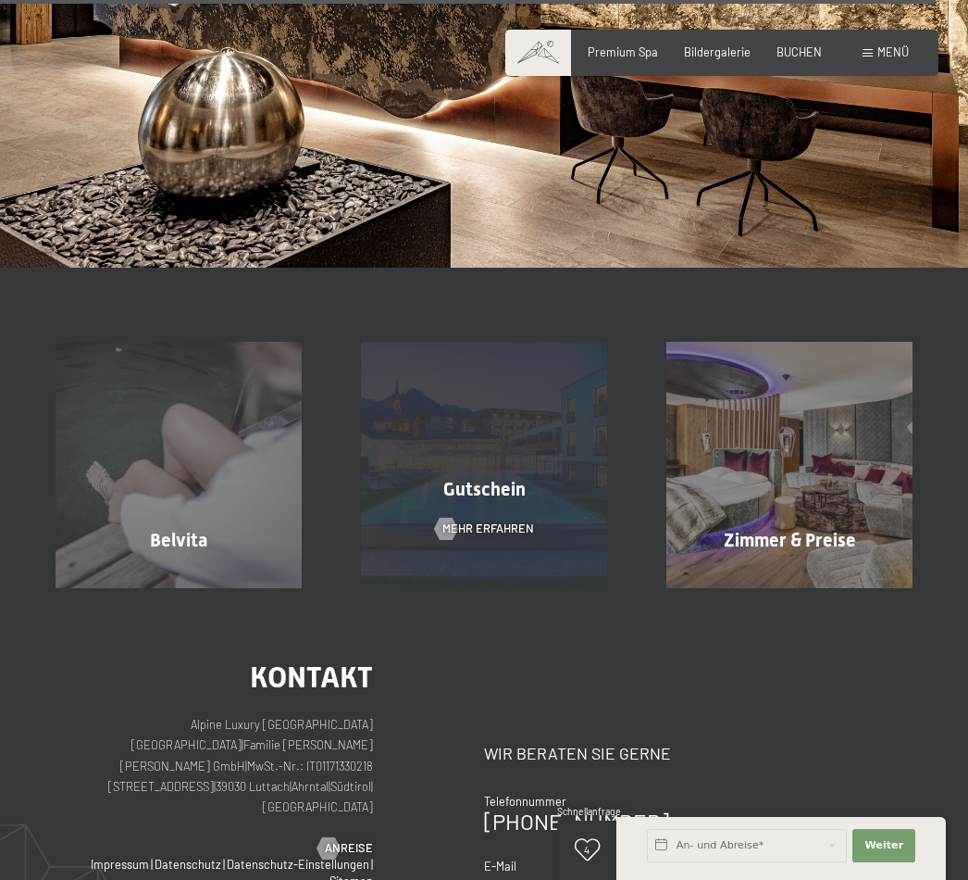
click at [462, 381] on div "Gutschein Mehr erfahren" at bounding box center [484, 465] width 306 height 246
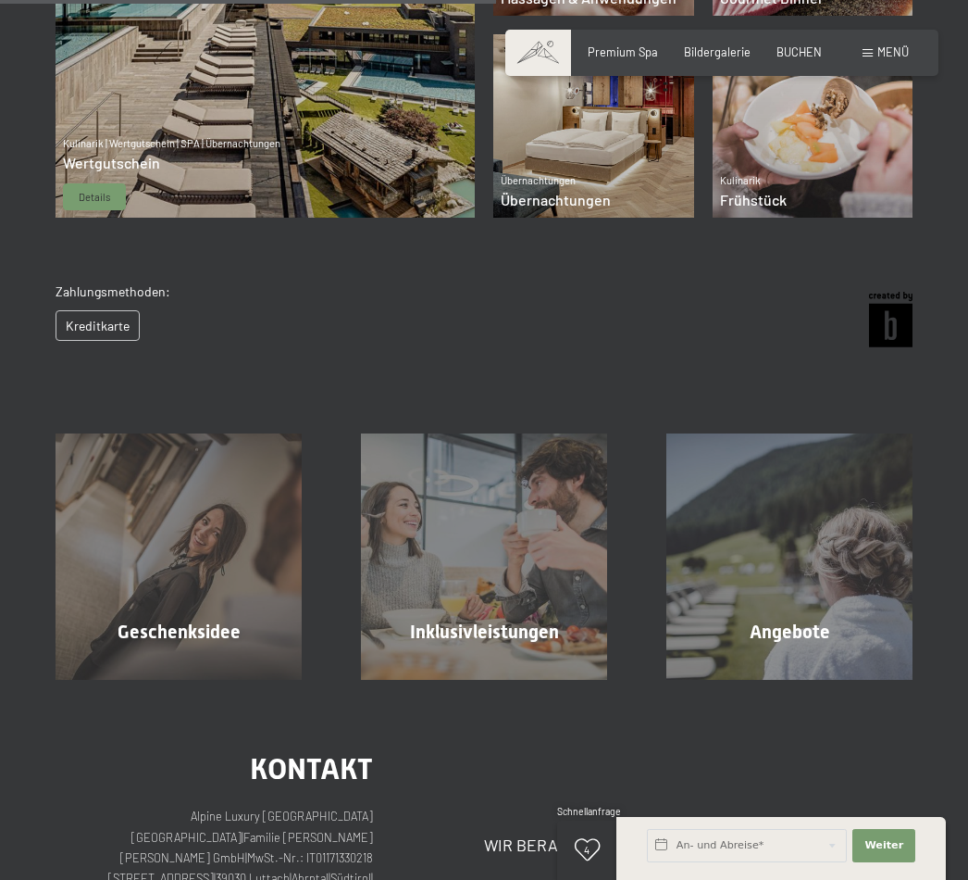
scroll to position [543, 0]
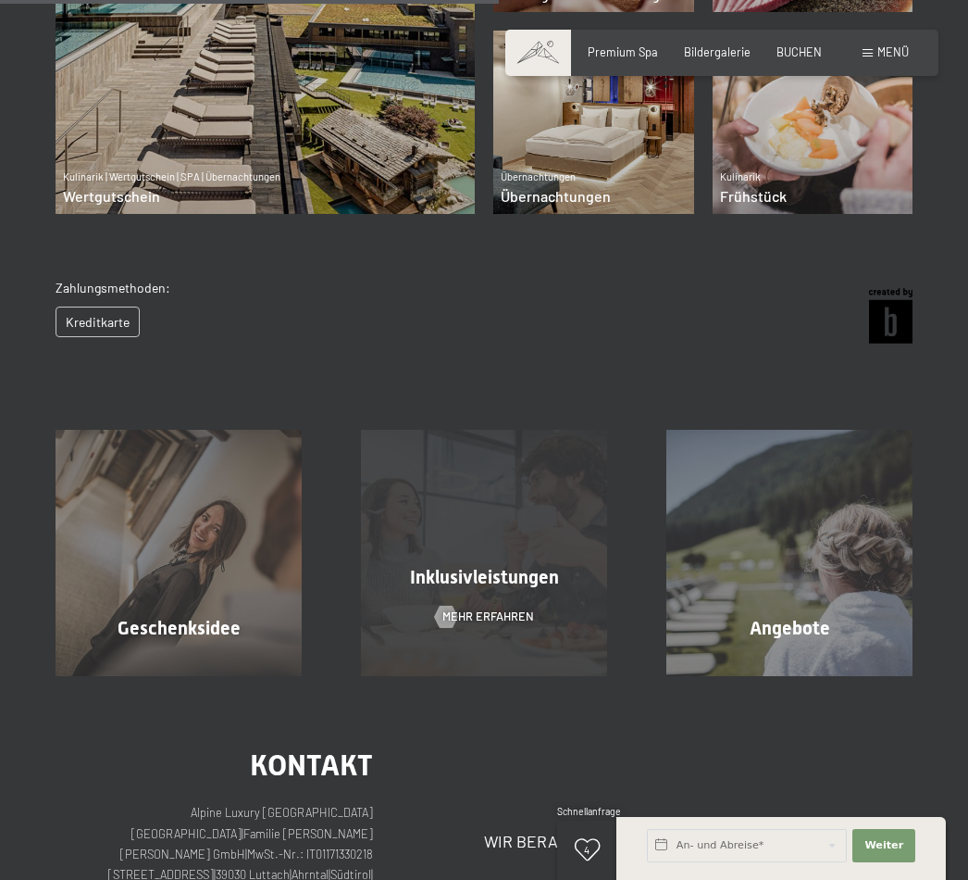
click at [517, 538] on div "Inklusivleistungen Mehr erfahren" at bounding box center [484, 553] width 306 height 246
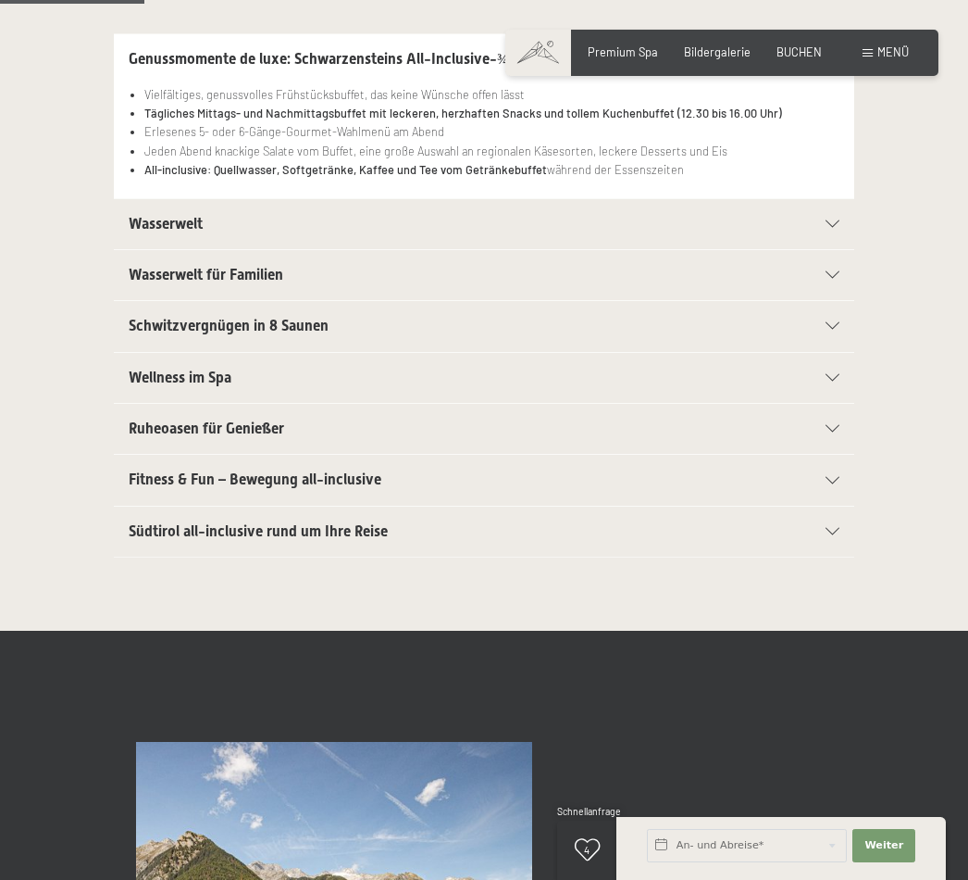
scroll to position [466, 0]
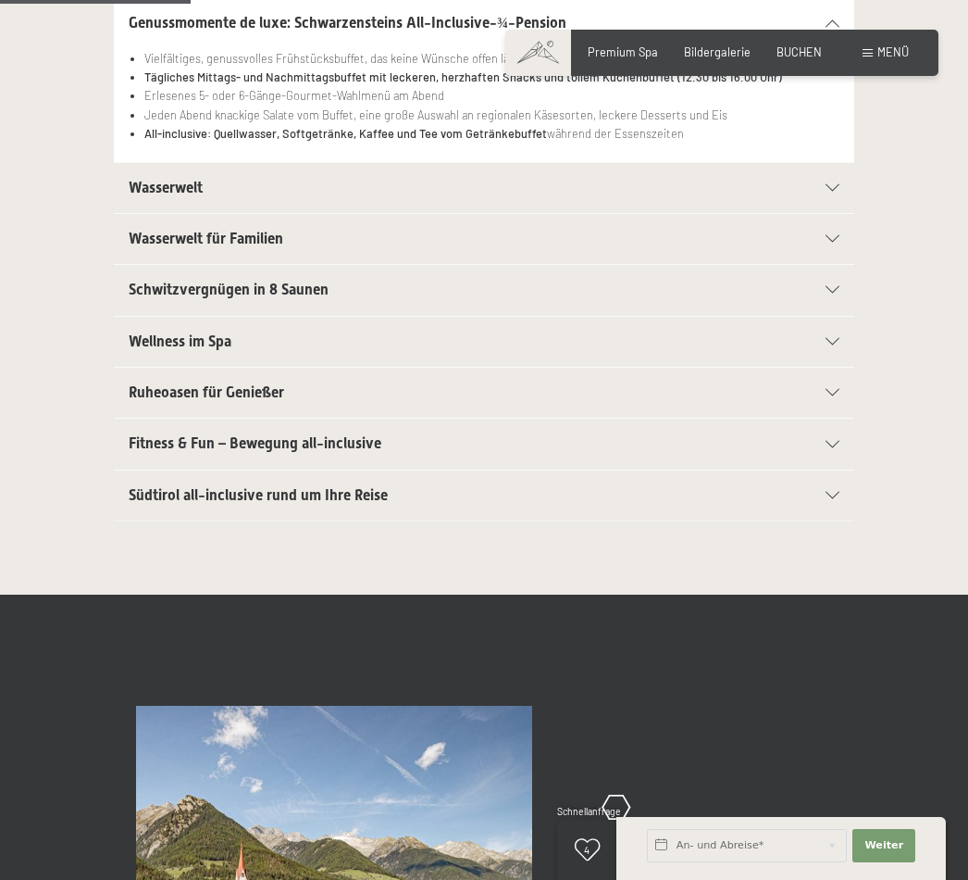
click at [840, 442] on icon at bounding box center [833, 444] width 14 height 7
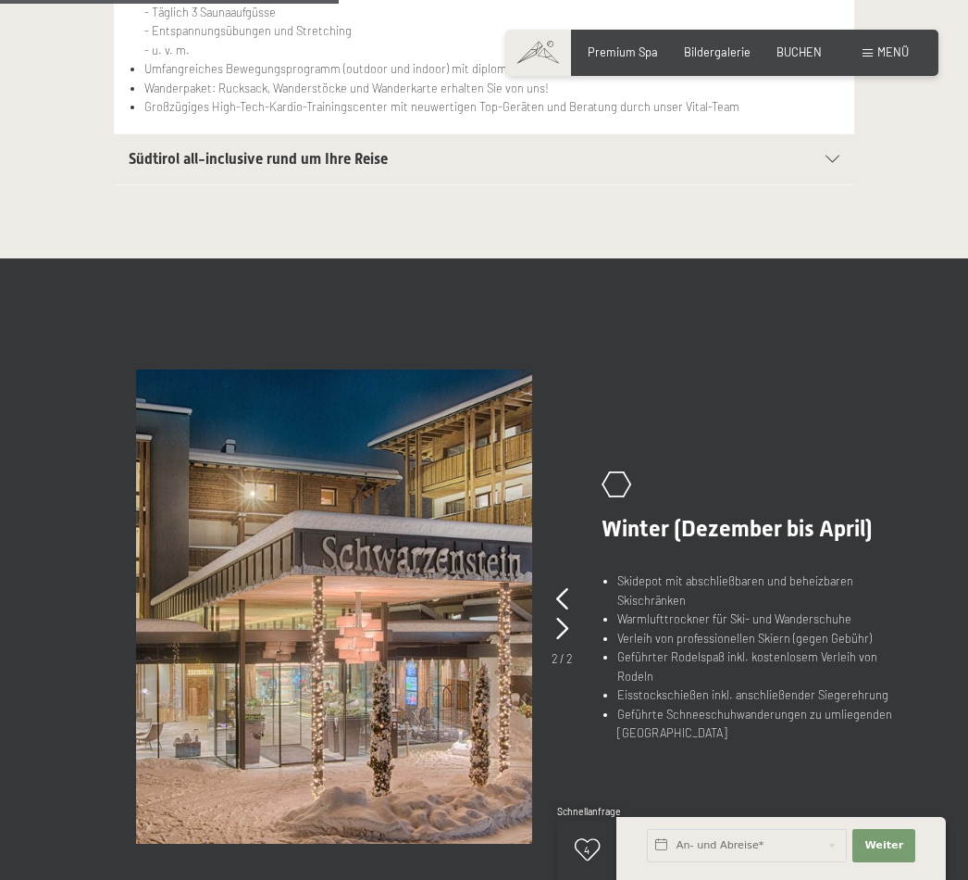
scroll to position [905, 0]
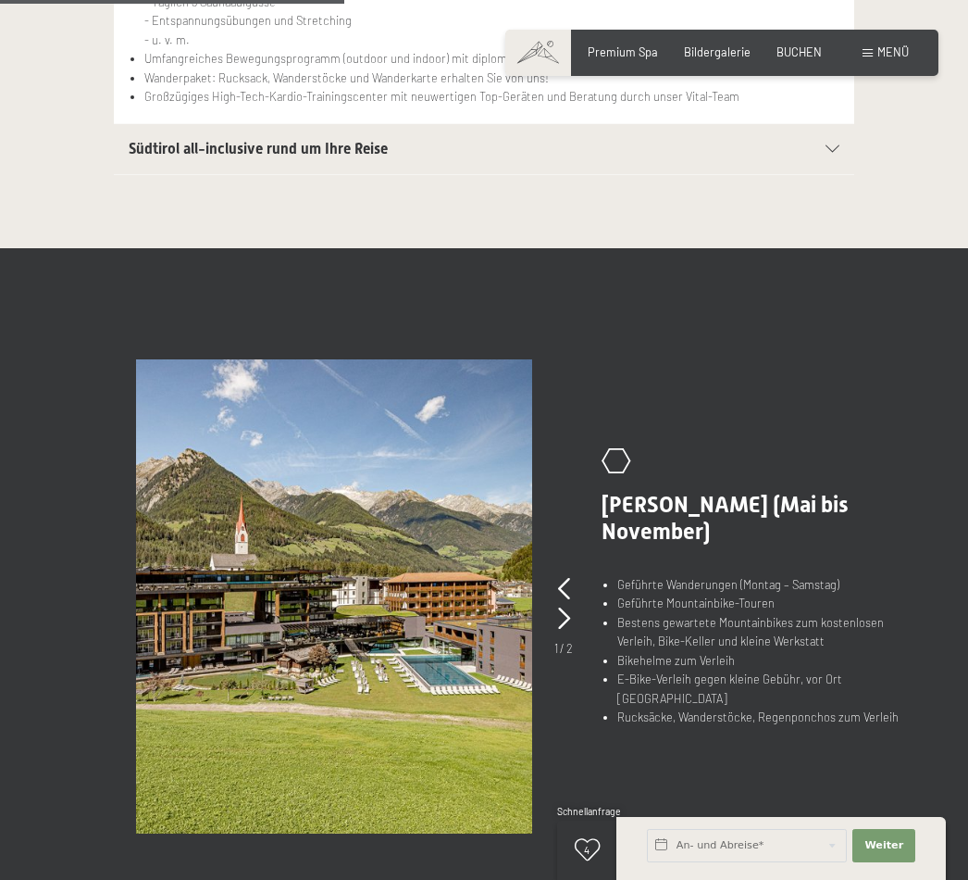
click at [529, 476] on img at bounding box center [334, 596] width 396 height 474
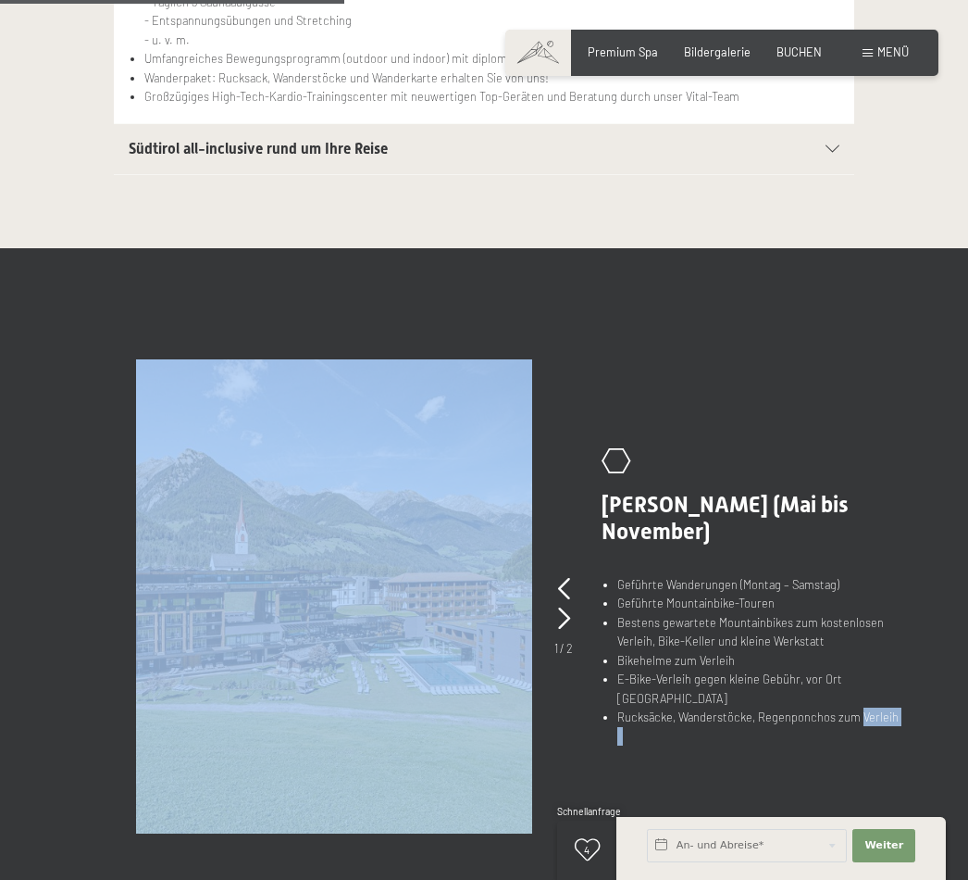
click at [529, 476] on img at bounding box center [334, 596] width 396 height 474
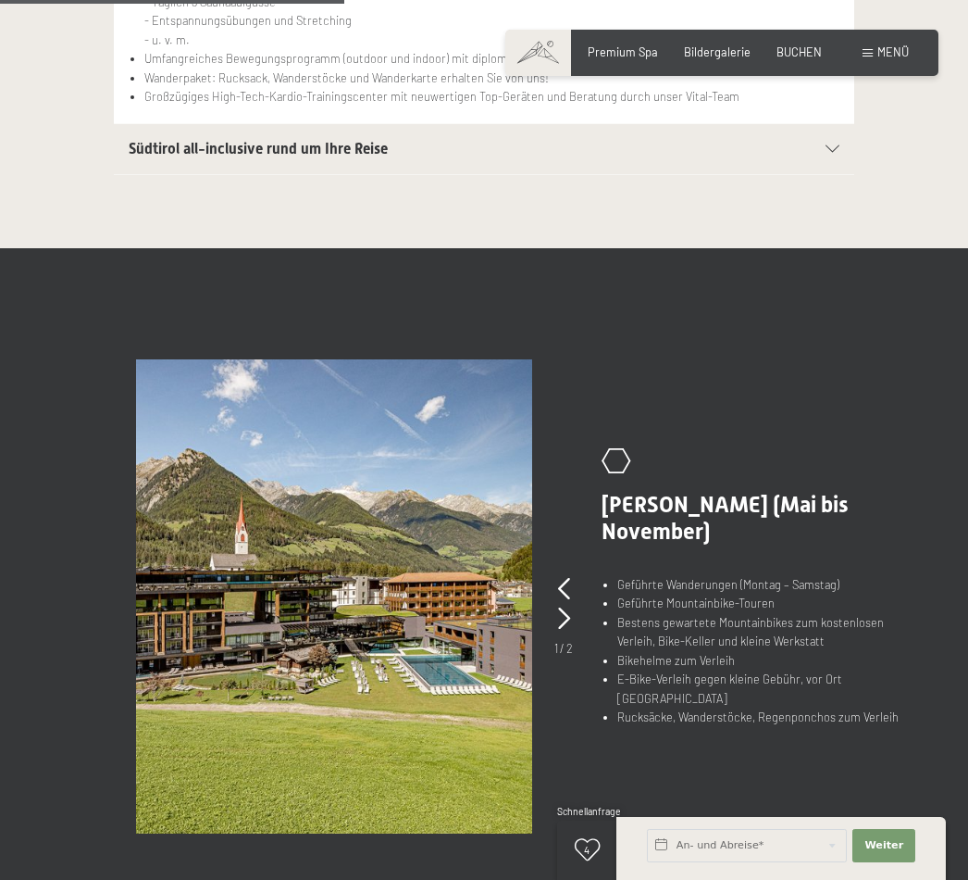
click at [455, 625] on img at bounding box center [334, 596] width 396 height 474
click at [565, 607] on icon at bounding box center [564, 618] width 12 height 22
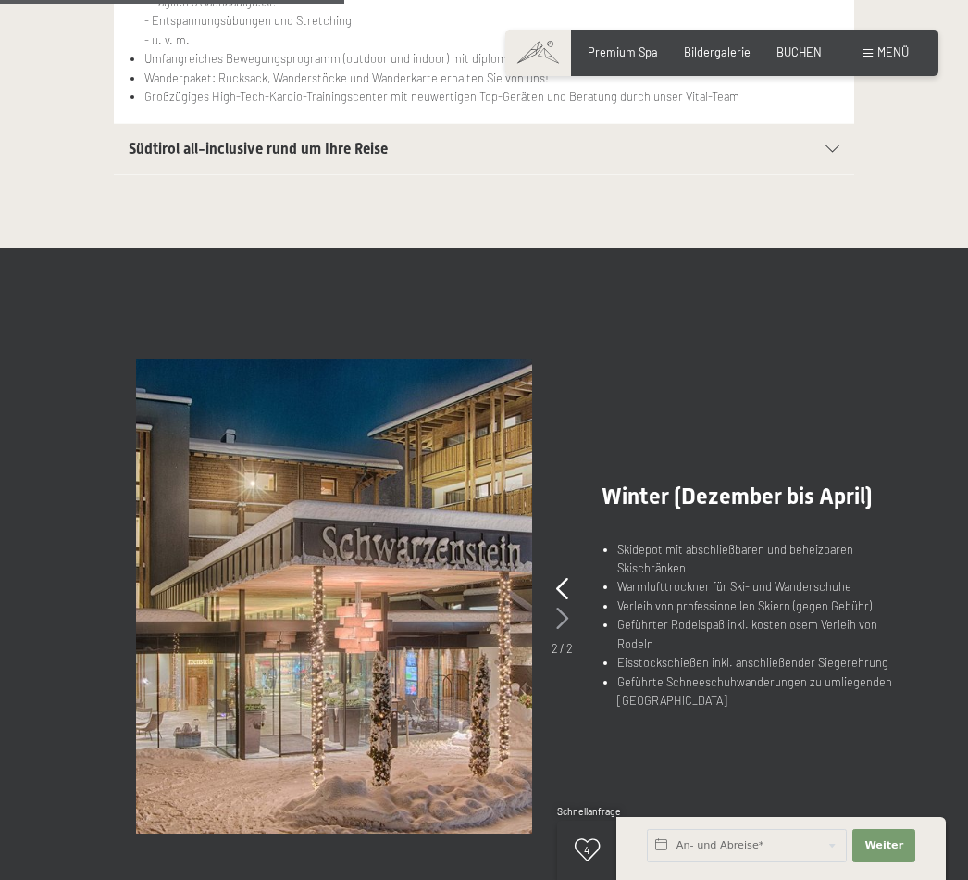
click at [565, 607] on icon at bounding box center [562, 618] width 12 height 22
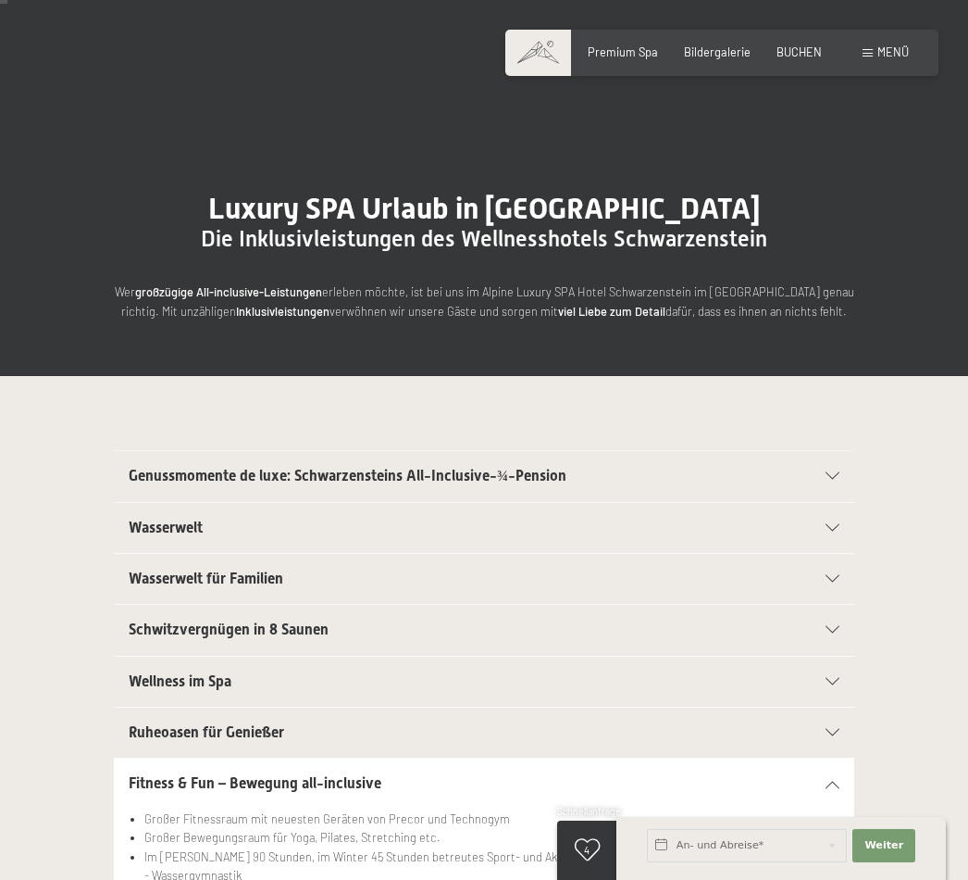
scroll to position [0, 0]
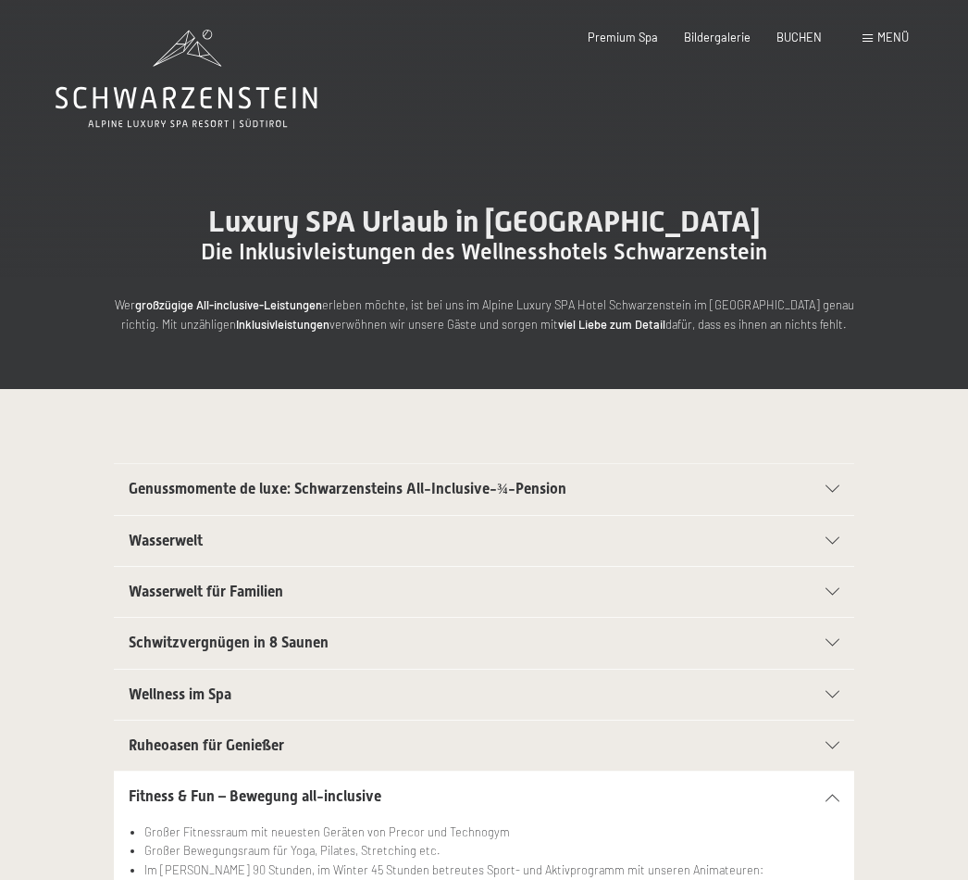
click at [836, 546] on div "Wasserwelt" at bounding box center [484, 541] width 711 height 50
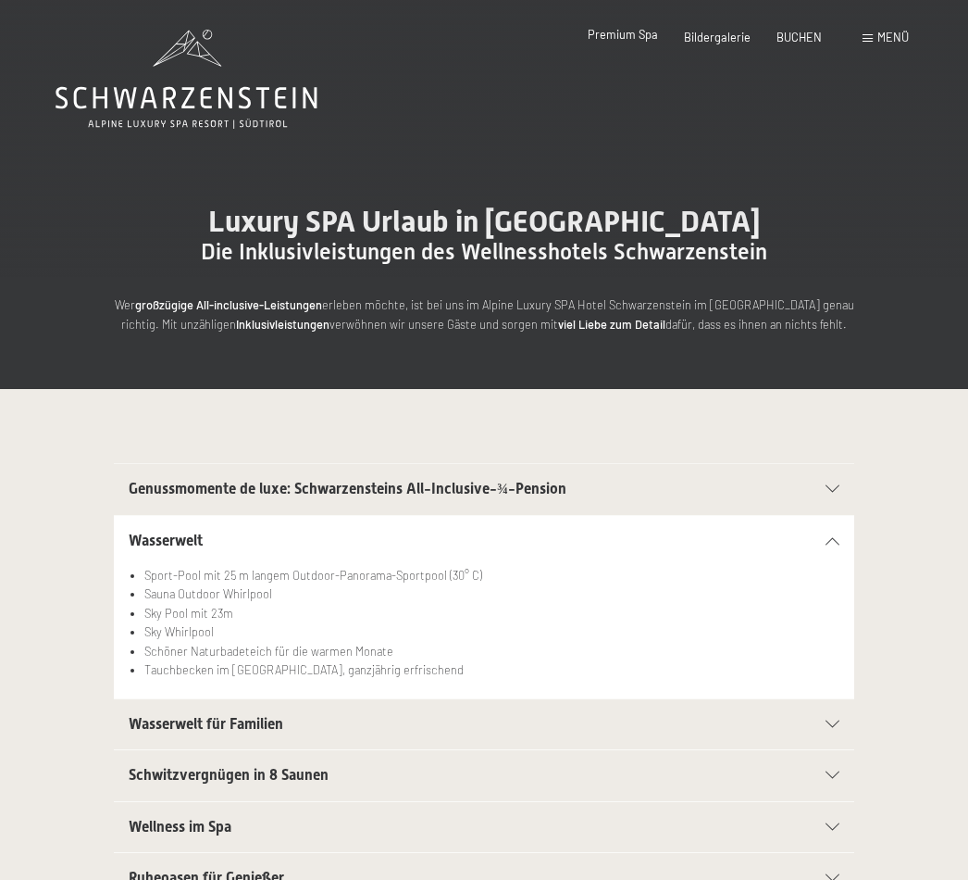
click at [613, 33] on span "Premium Spa" at bounding box center [623, 34] width 70 height 15
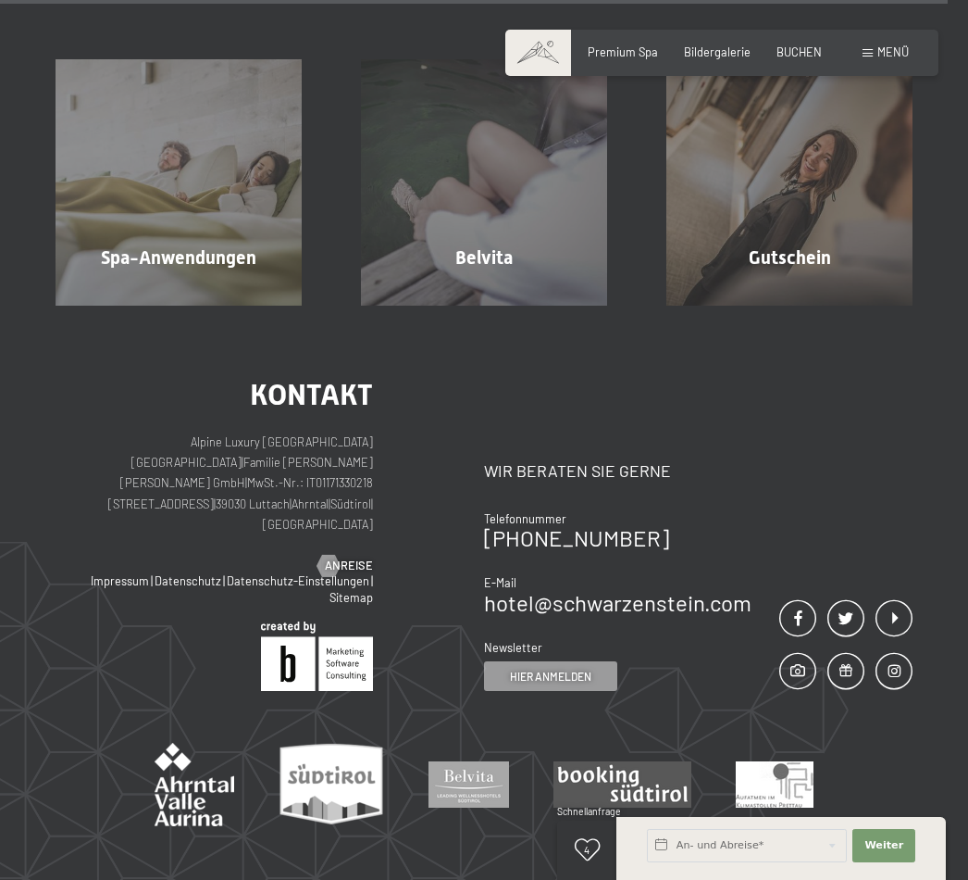
scroll to position [8881, 0]
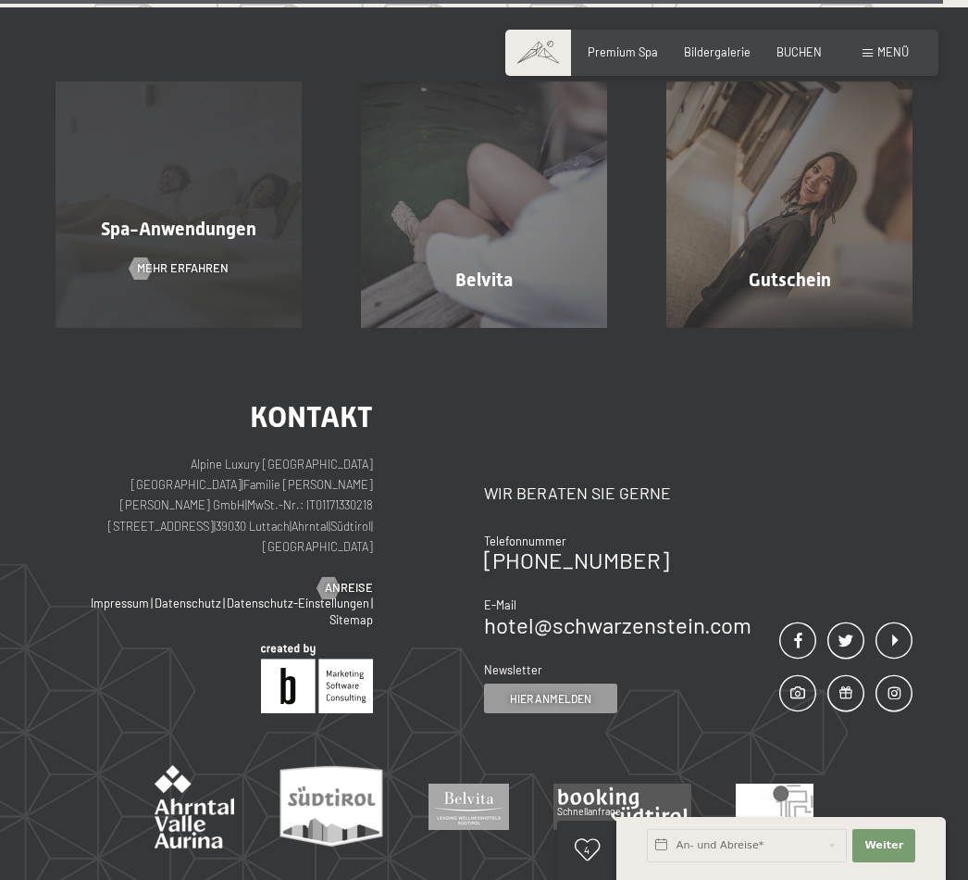
click at [207, 240] on span "Spa-Anwendungen" at bounding box center [179, 229] width 156 height 22
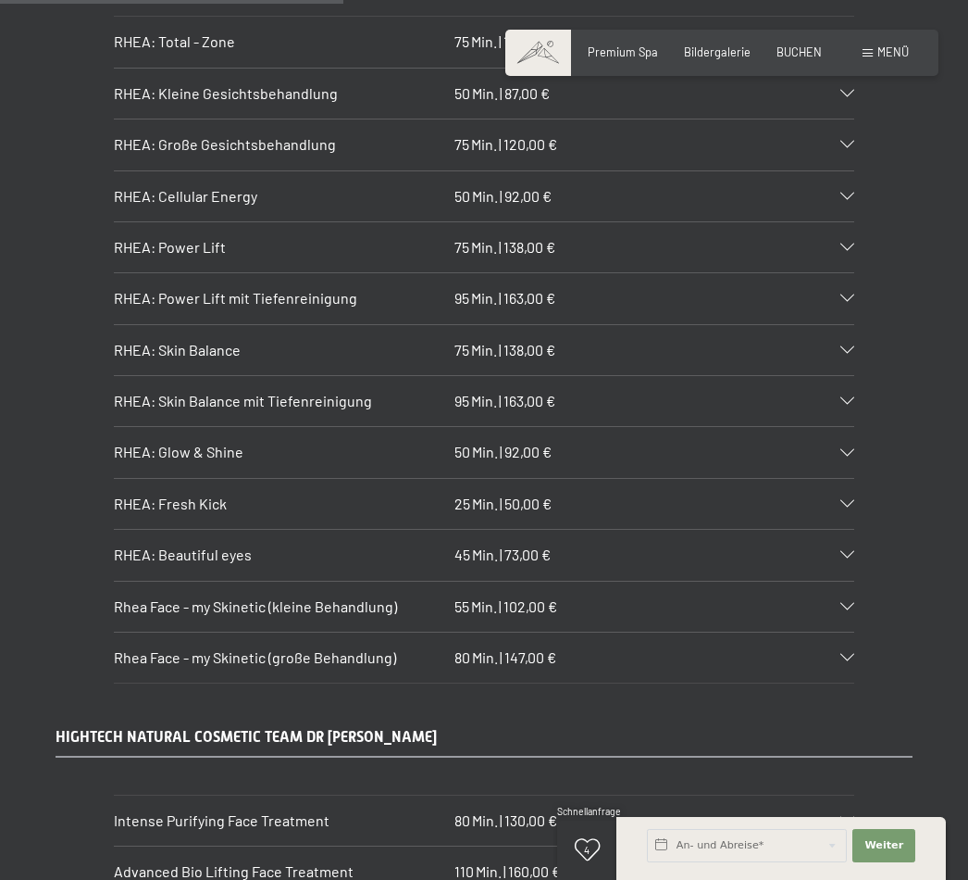
scroll to position [4050, 0]
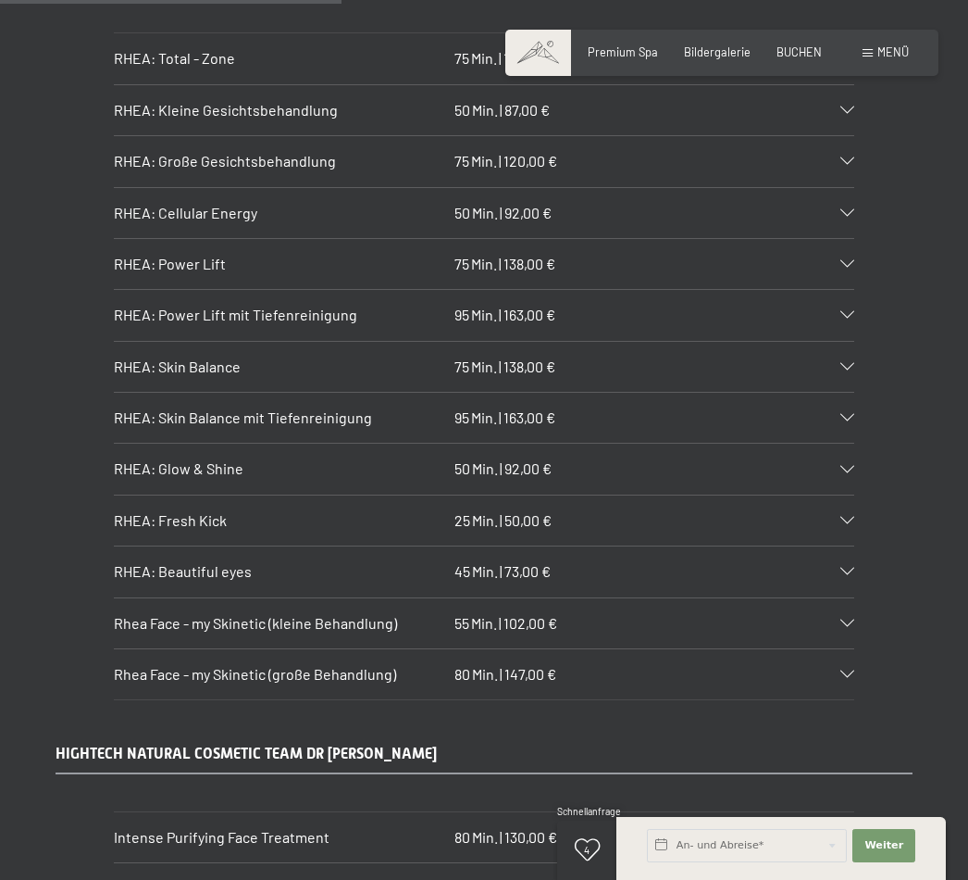
click at [496, 614] on span "Min." at bounding box center [484, 623] width 26 height 18
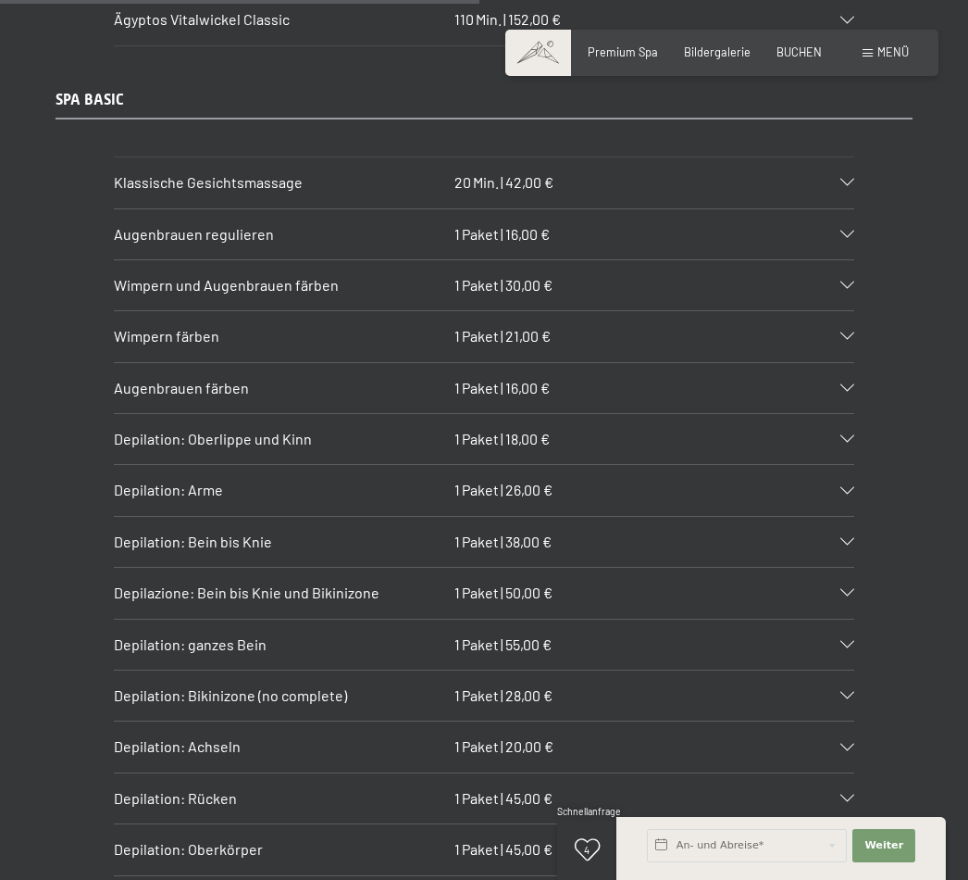
scroll to position [5984, 0]
